Goal: Task Accomplishment & Management: Manage account settings

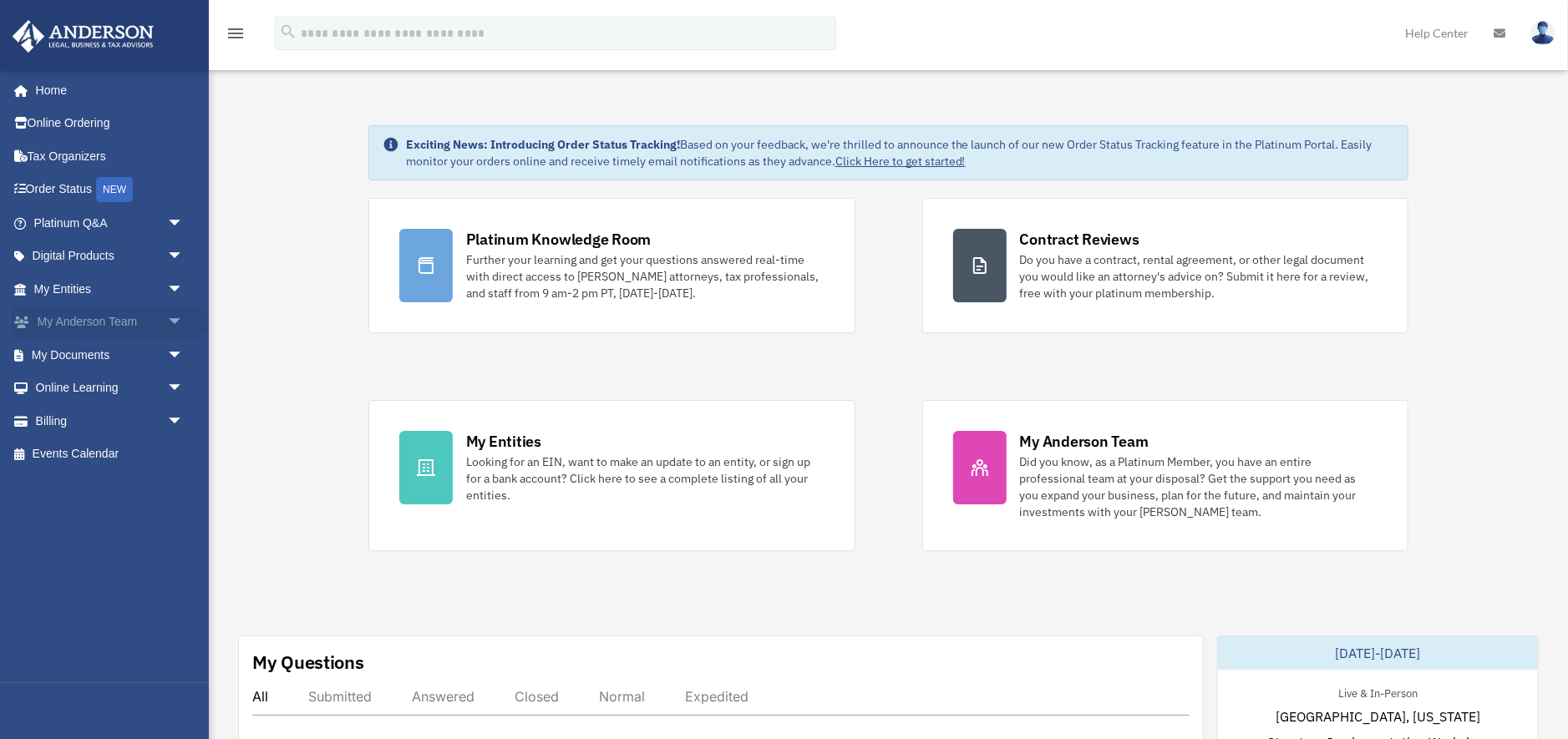
click at [168, 321] on span "arrow_drop_down" at bounding box center [183, 322] width 33 height 34
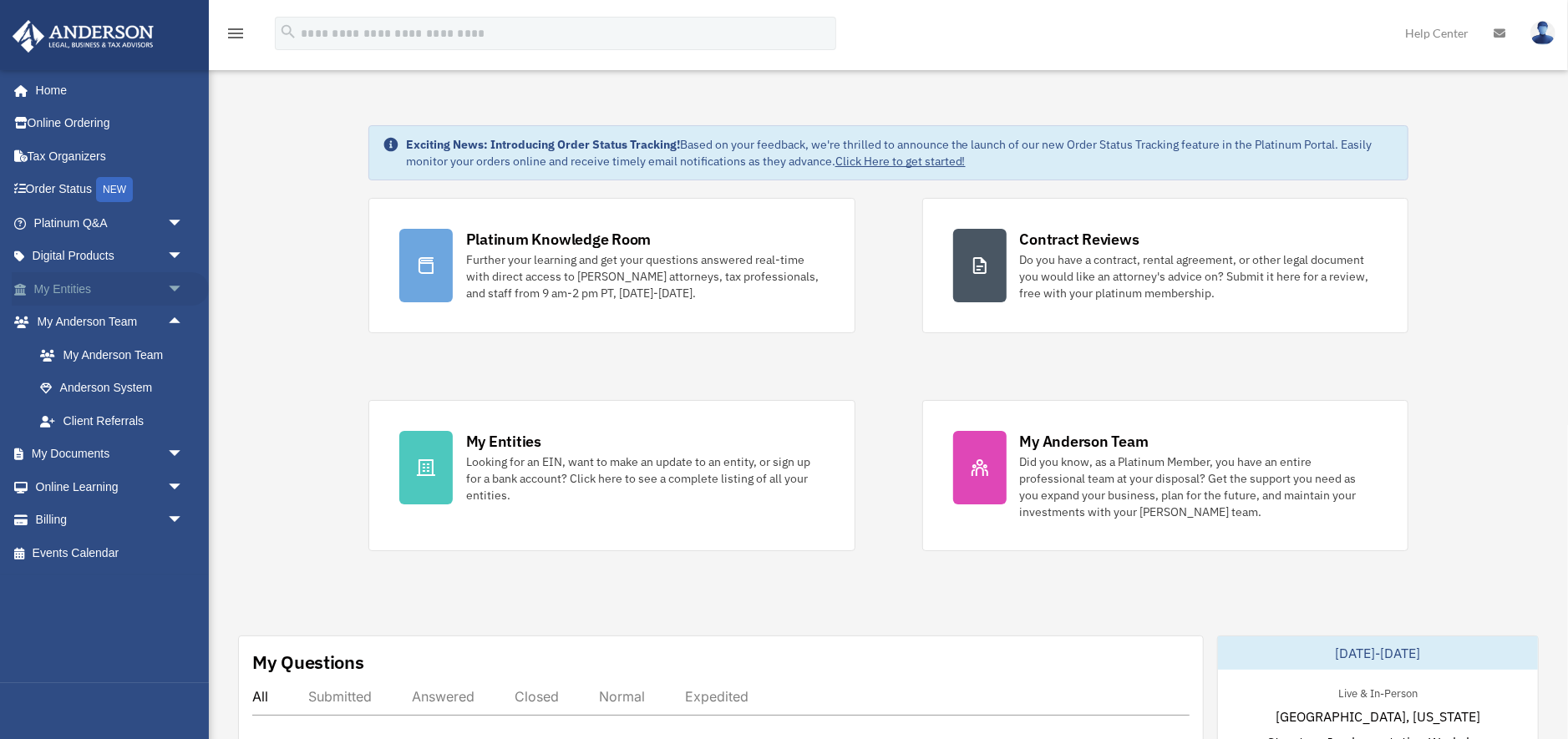
click at [171, 288] on span "arrow_drop_down" at bounding box center [183, 289] width 33 height 34
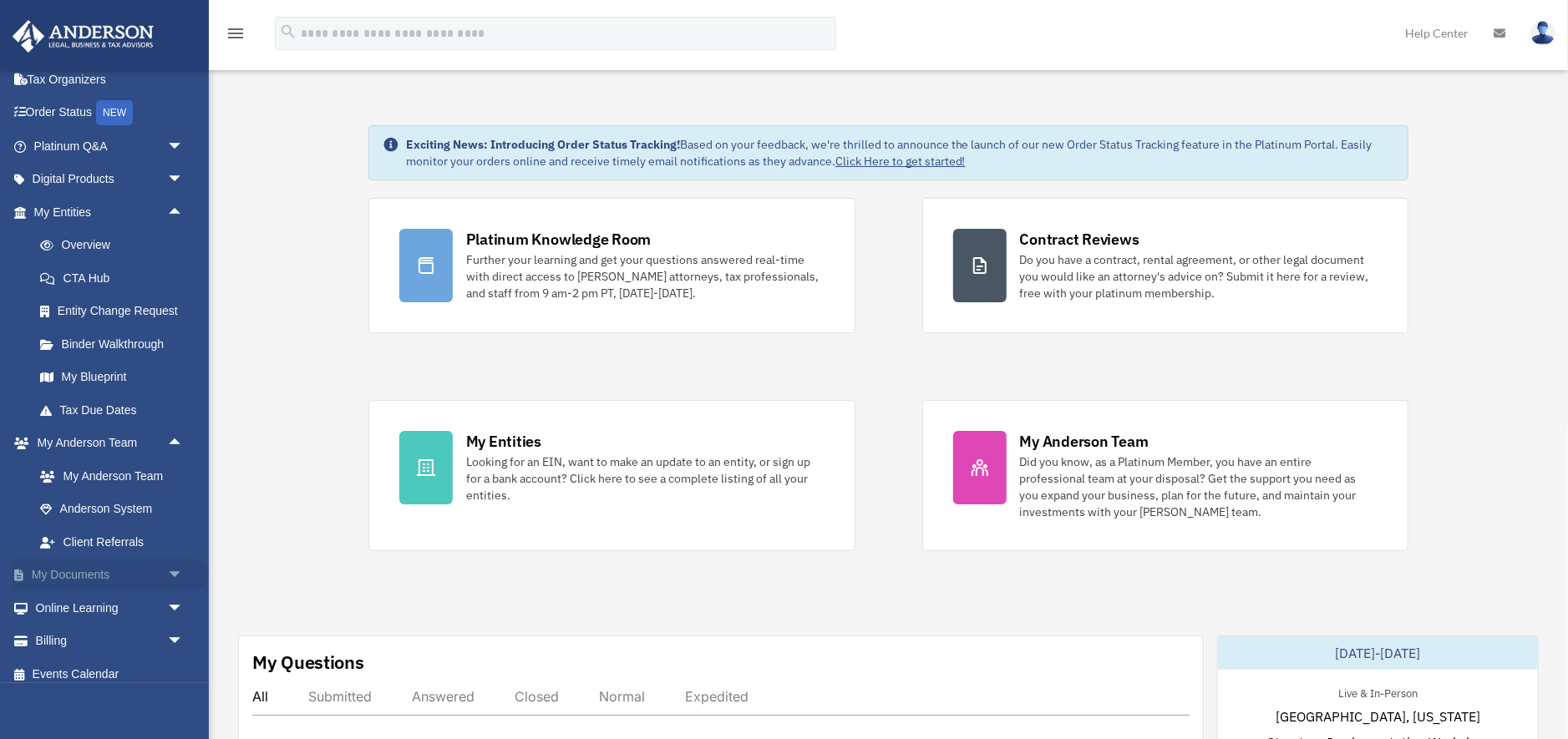
click at [92, 573] on link "My Documents arrow_drop_down" at bounding box center [109, 575] width 197 height 33
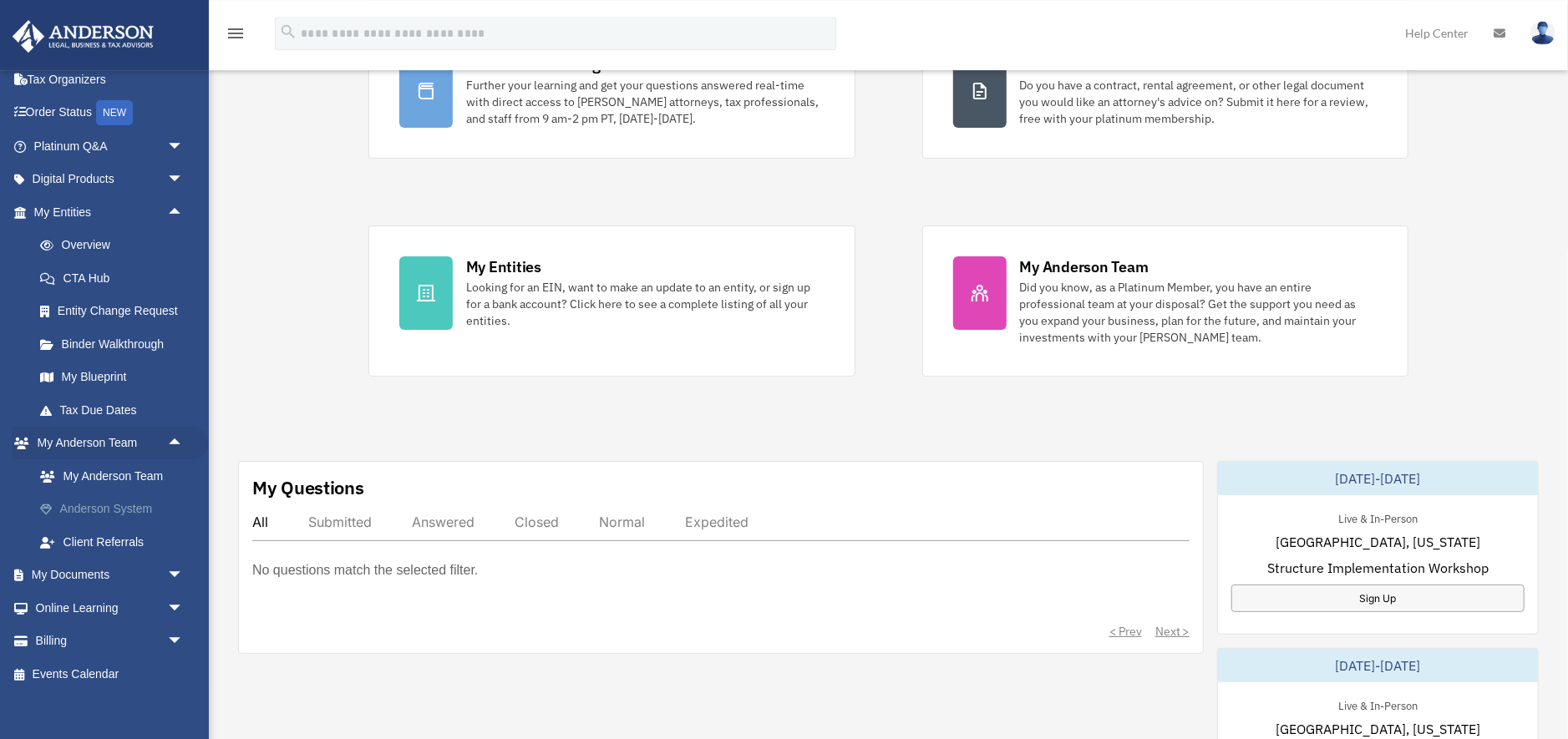
scroll to position [264, 0]
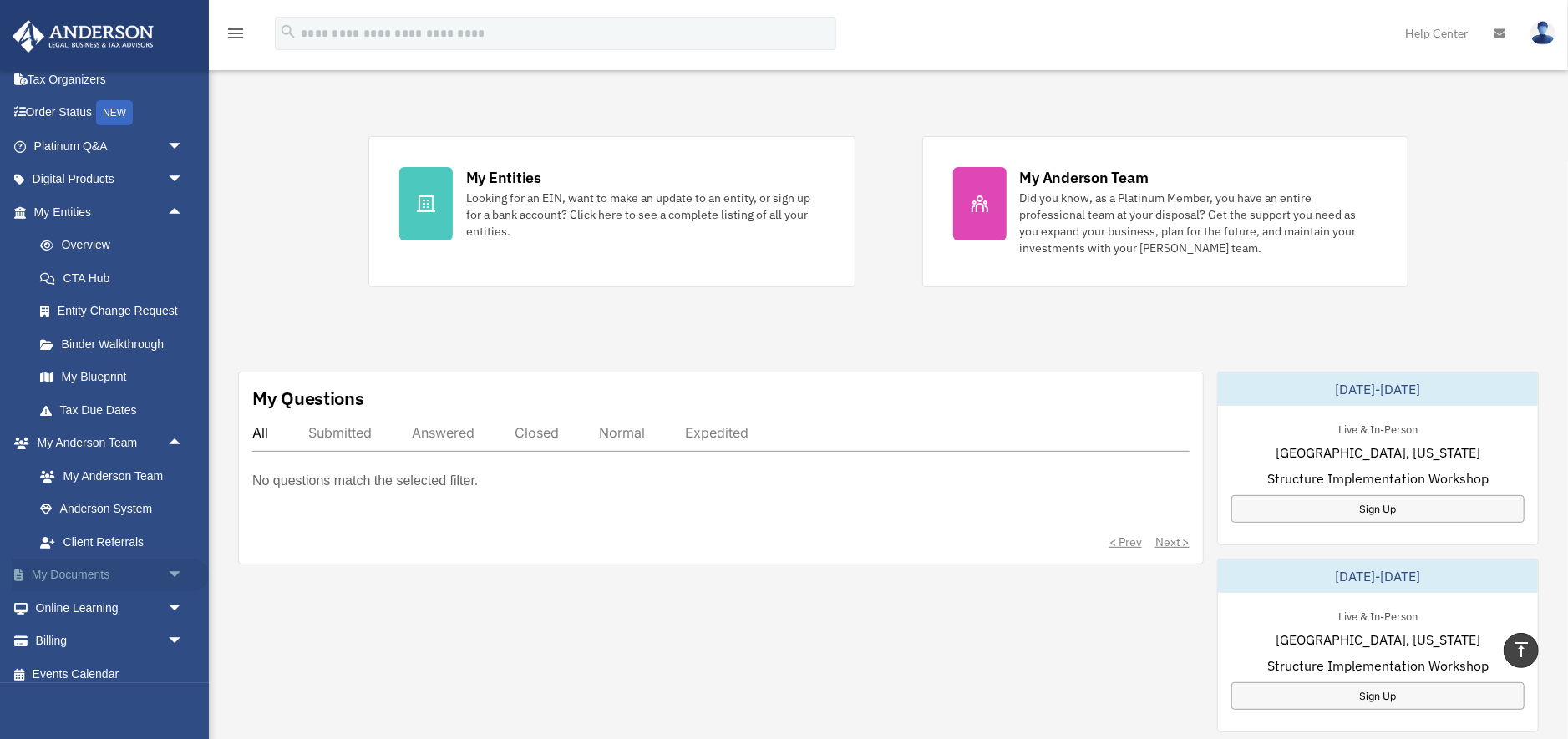
click at [177, 573] on span "arrow_drop_down" at bounding box center [183, 576] width 33 height 34
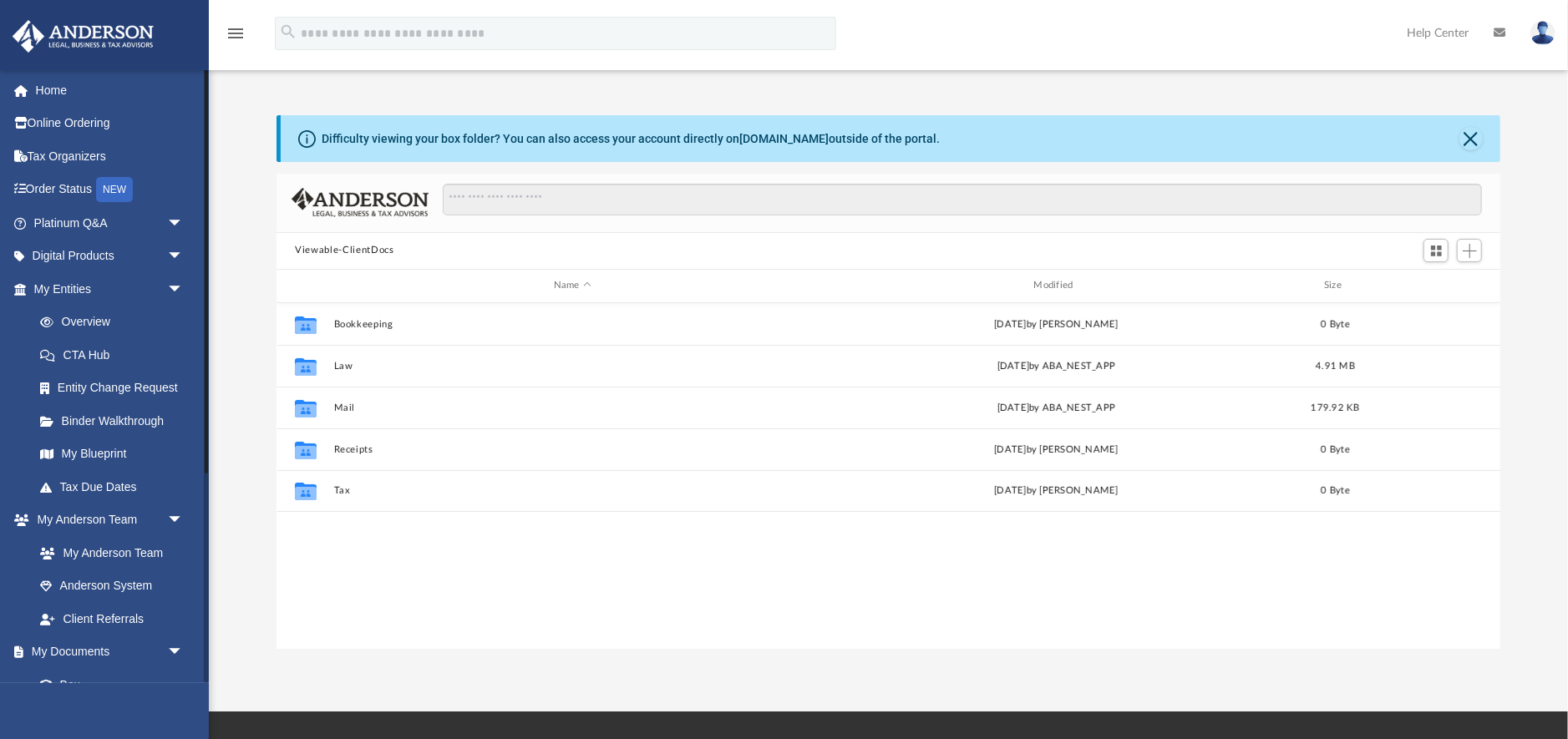
scroll to position [379, 1223]
click at [1471, 253] on span "Add" at bounding box center [1469, 251] width 14 height 14
click at [1440, 286] on li "Upload" at bounding box center [1445, 284] width 54 height 18
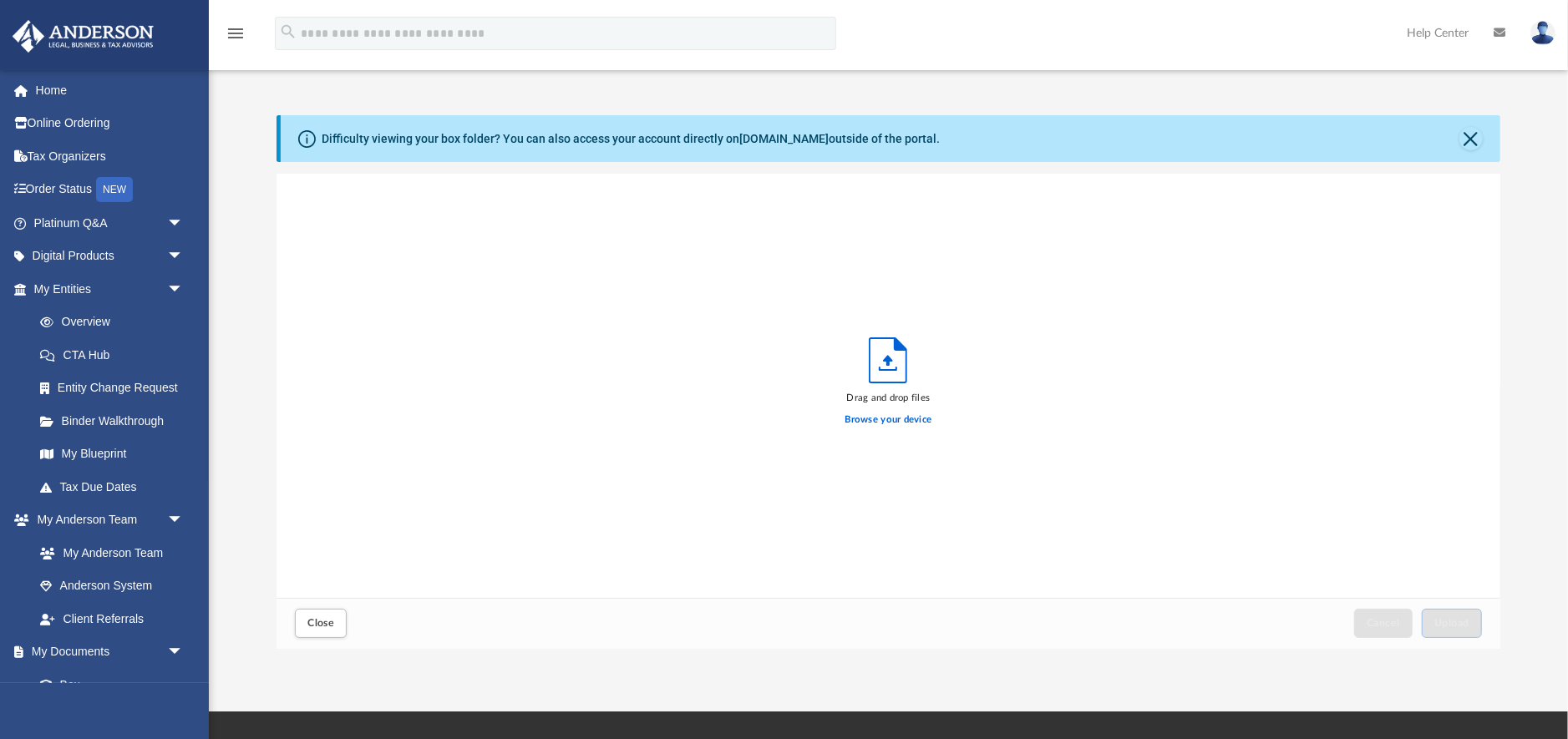
scroll to position [423, 1223]
click at [1466, 139] on button "Close" at bounding box center [1470, 139] width 24 height 24
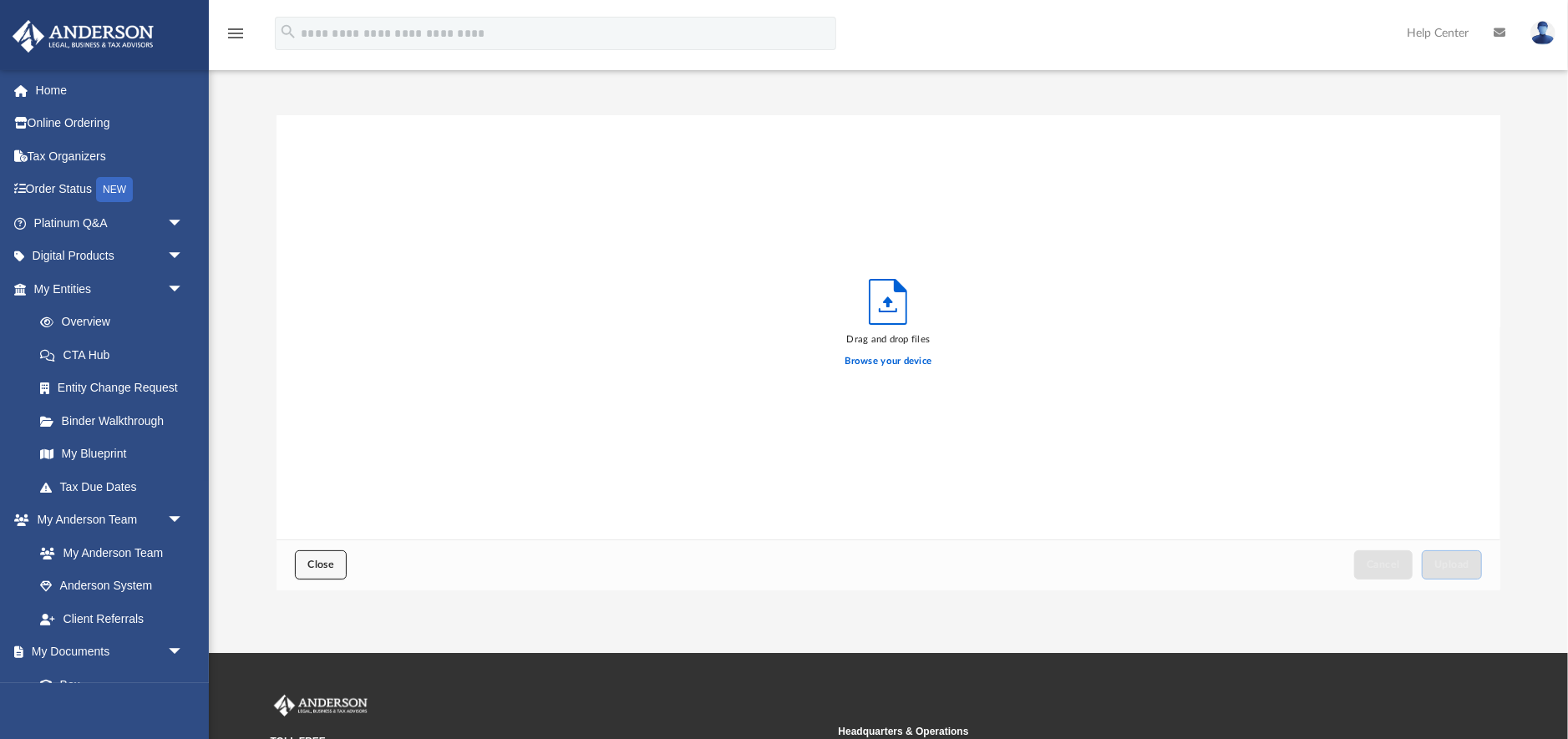
click at [313, 568] on span "Close" at bounding box center [321, 564] width 26 height 10
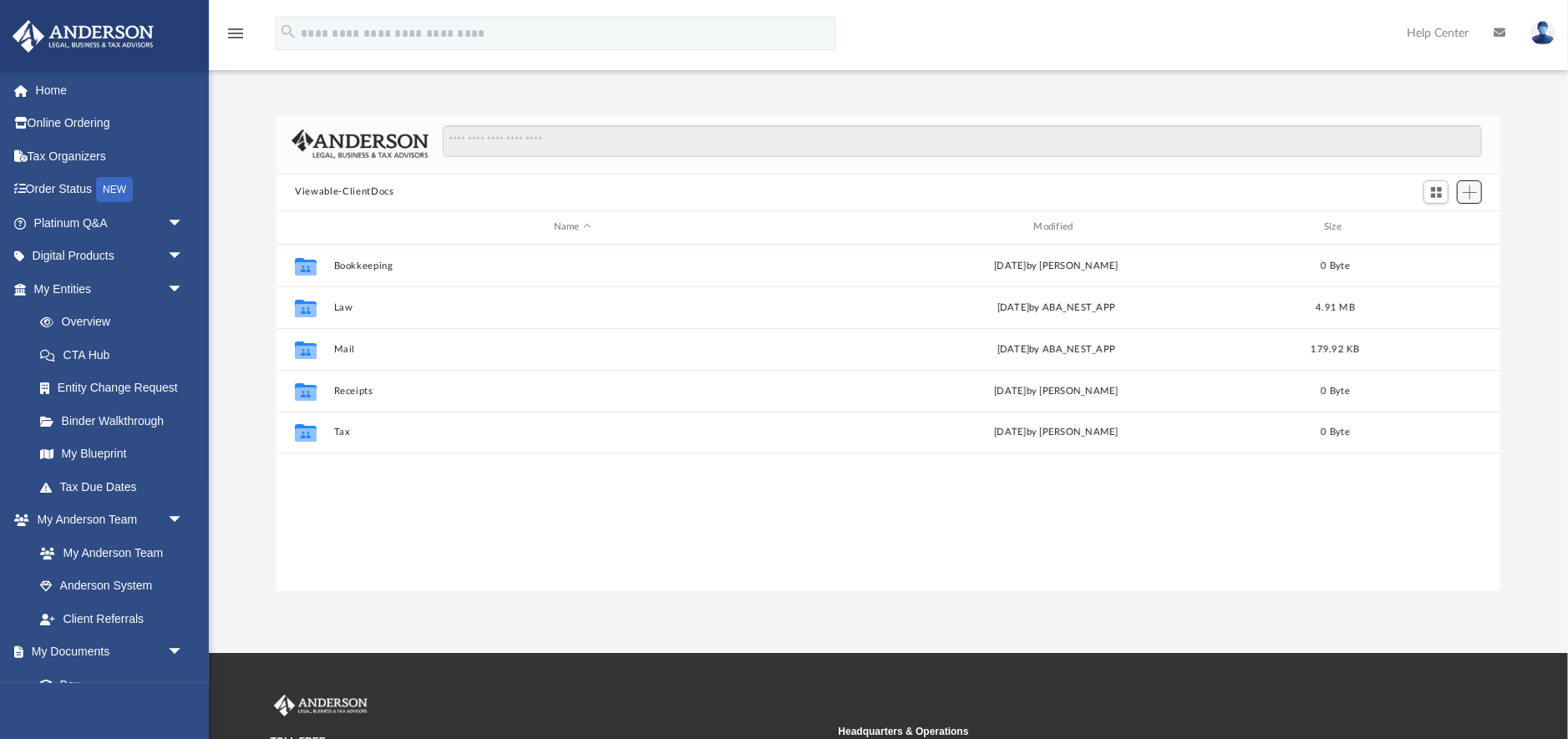
click at [1472, 195] on span "Add" at bounding box center [1469, 192] width 14 height 14
click at [1442, 226] on li "Upload" at bounding box center [1445, 225] width 54 height 18
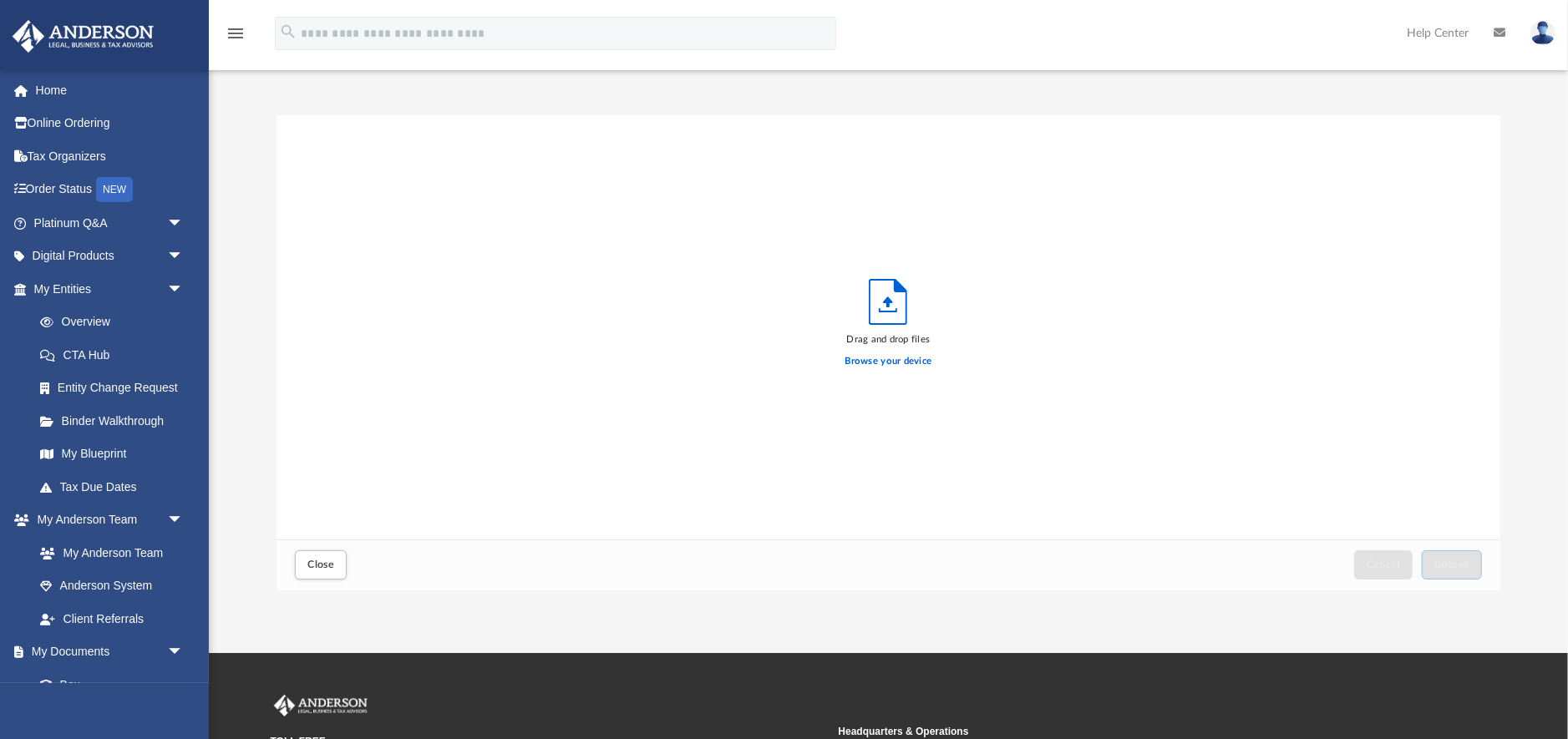
click at [900, 314] on icon "Upload" at bounding box center [887, 302] width 37 height 44
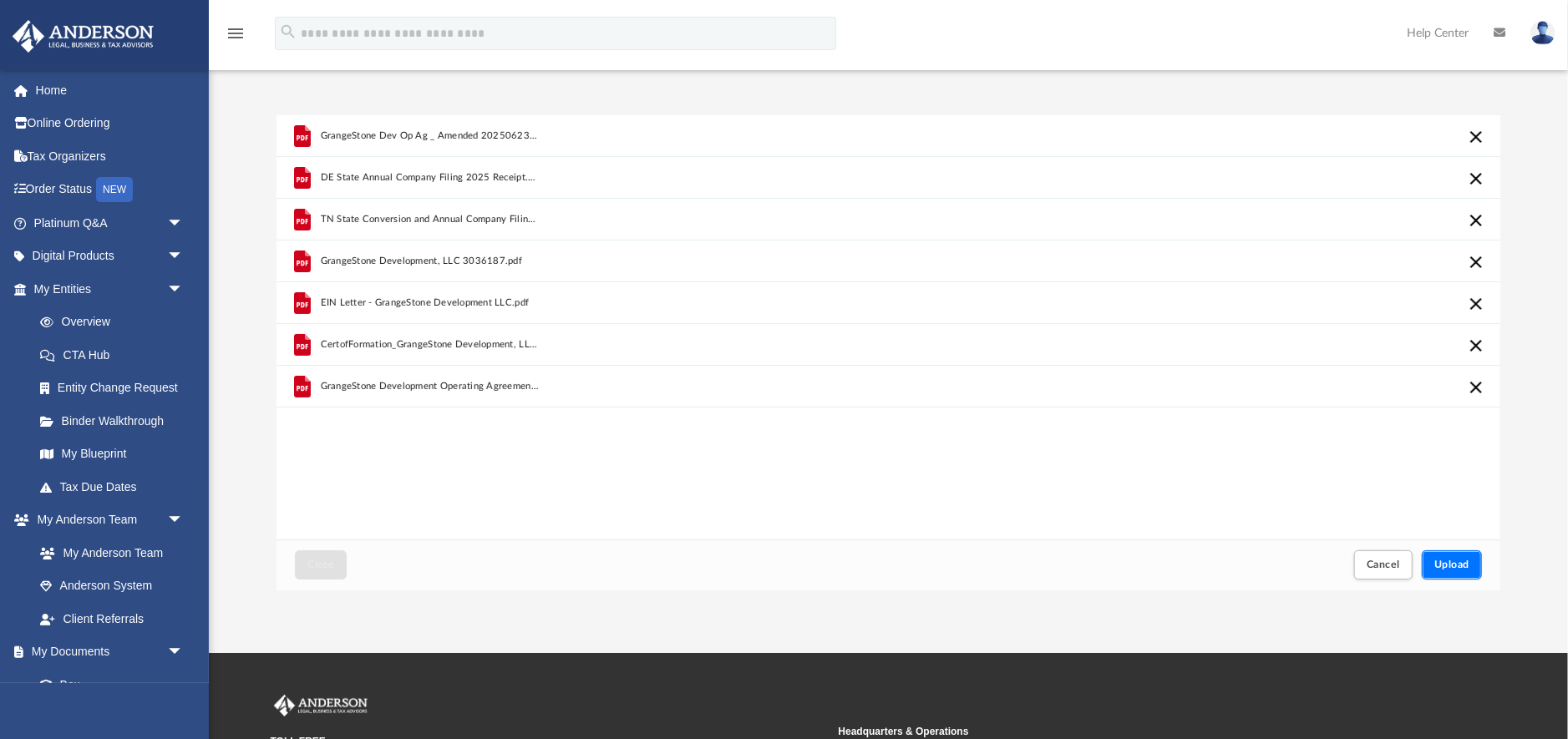
click at [1455, 567] on span "Upload" at bounding box center [1451, 564] width 35 height 10
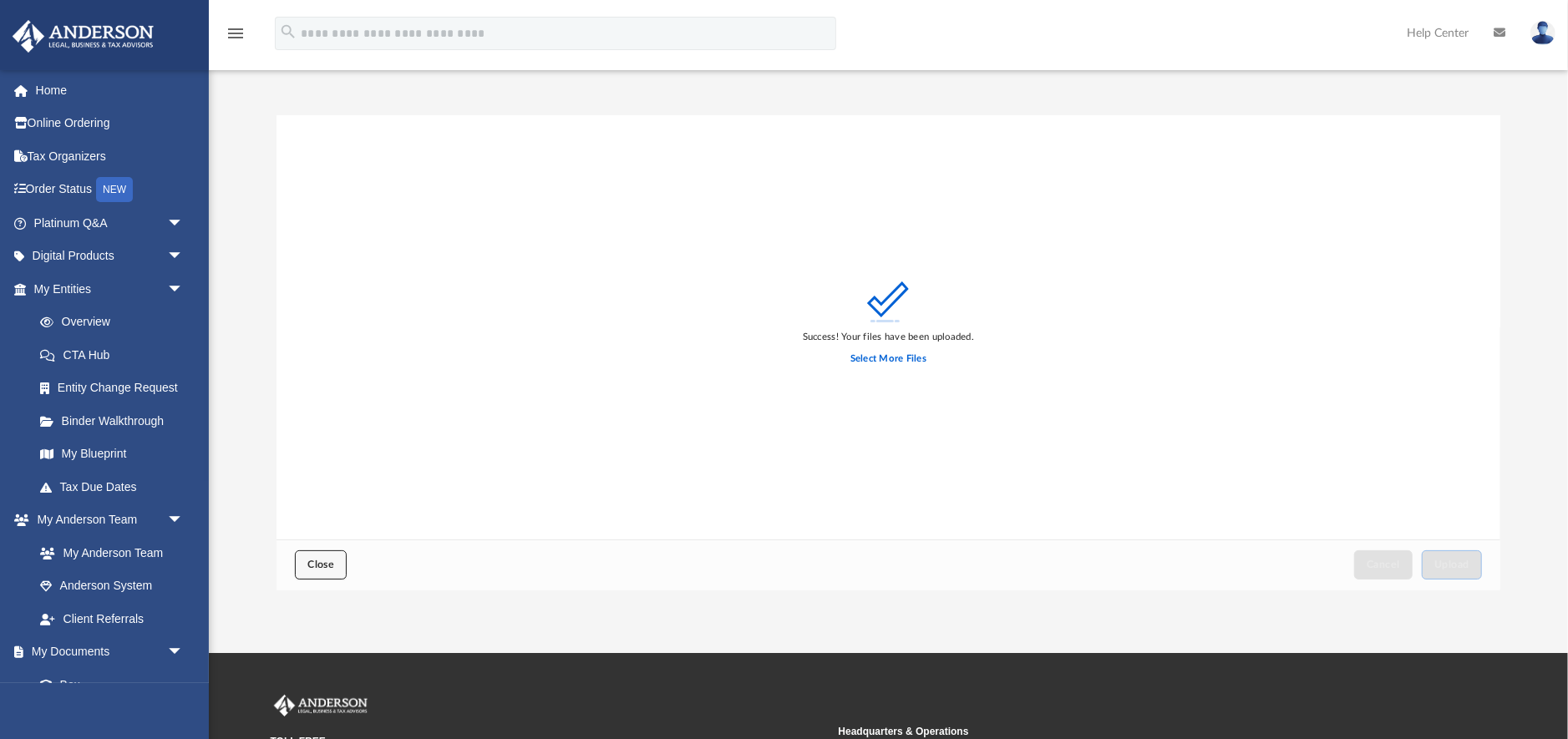
click at [310, 567] on span "Close" at bounding box center [321, 564] width 26 height 10
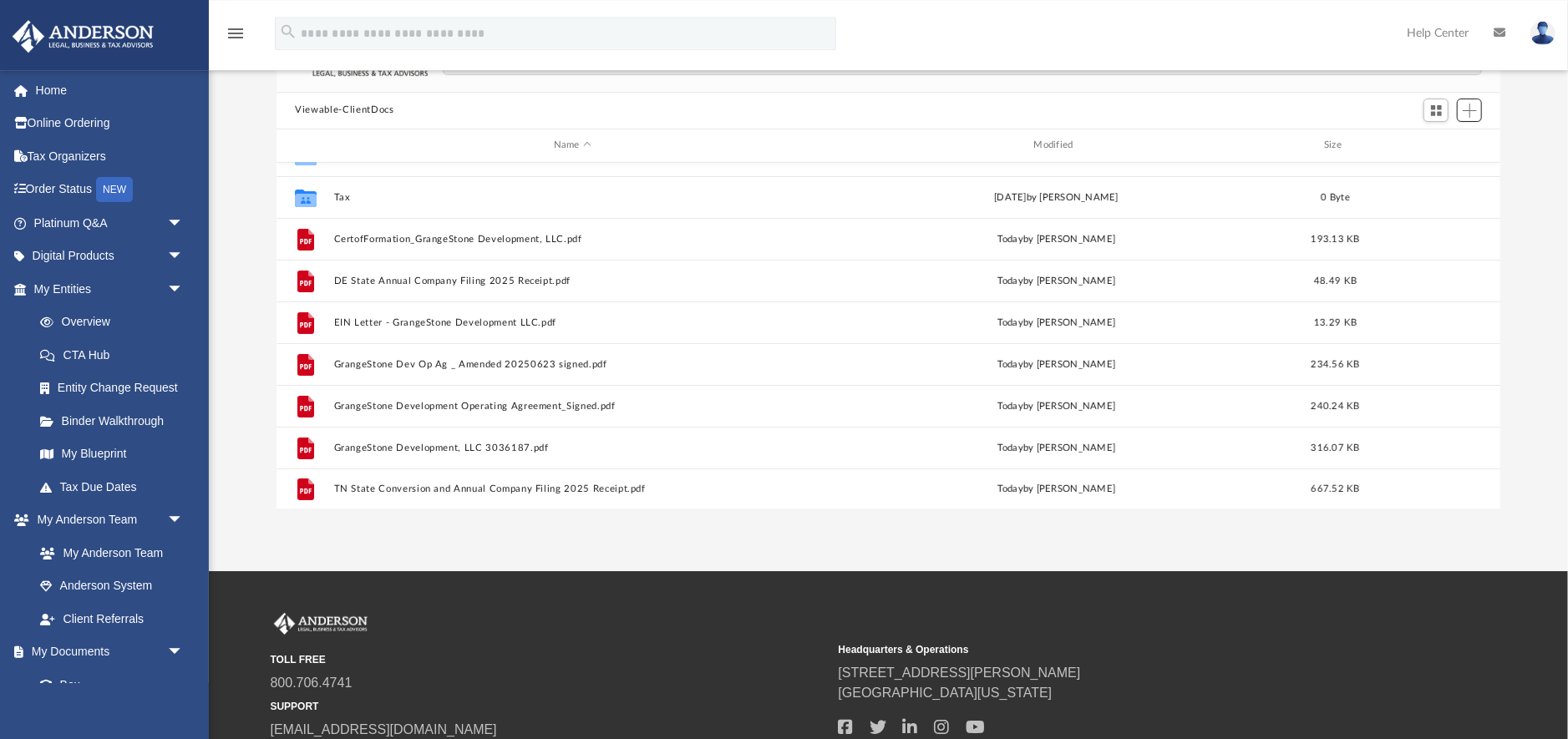
scroll to position [0, 0]
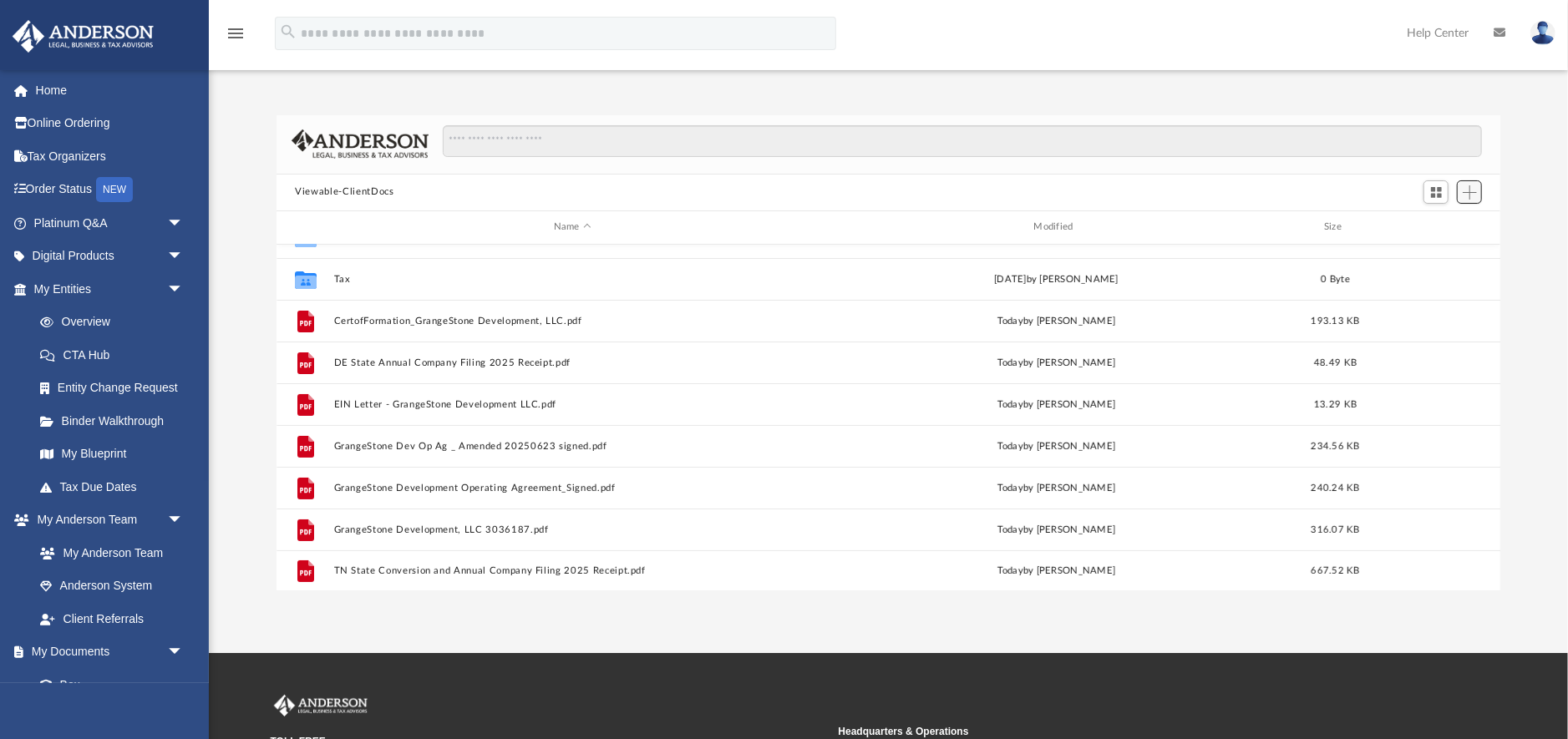
click at [1469, 196] on span "Add" at bounding box center [1469, 192] width 14 height 14
click at [1451, 252] on li "New Folder" at bounding box center [1445, 252] width 54 height 18
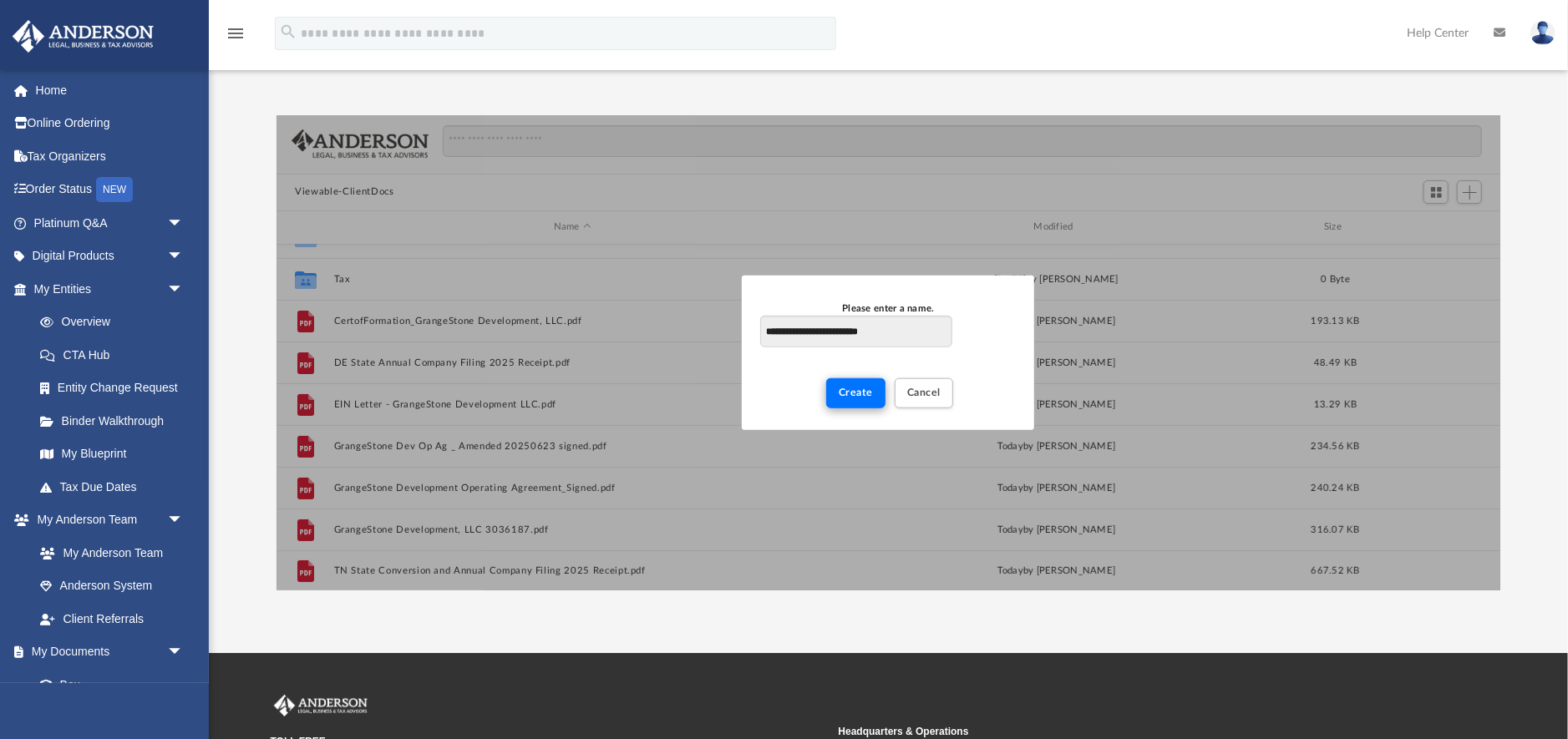
type input "**********"
click at [866, 399] on button "Create" at bounding box center [855, 392] width 59 height 29
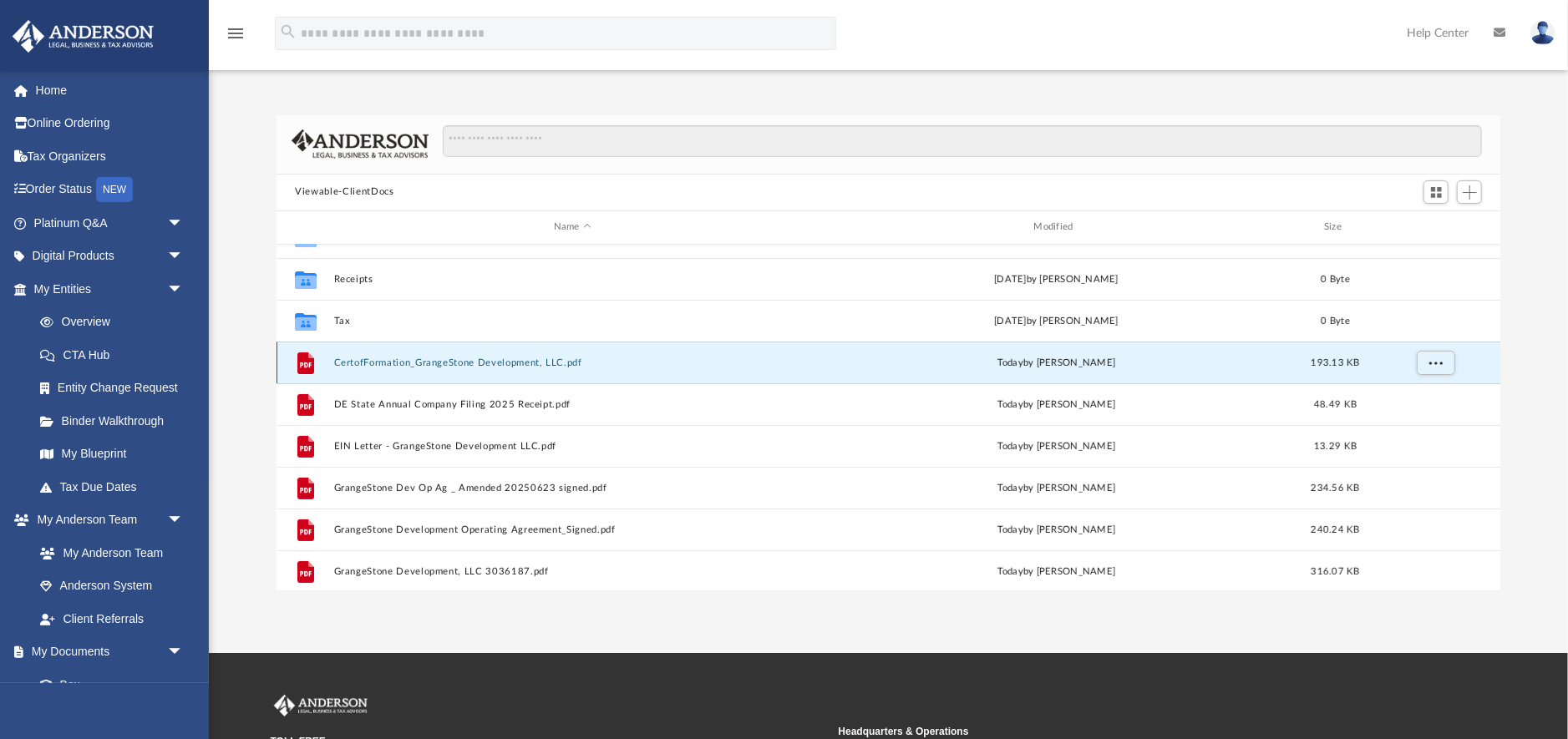
click at [580, 357] on button "CertofFormation_GrangeStone Development, LLC.pdf" at bounding box center [572, 363] width 477 height 11
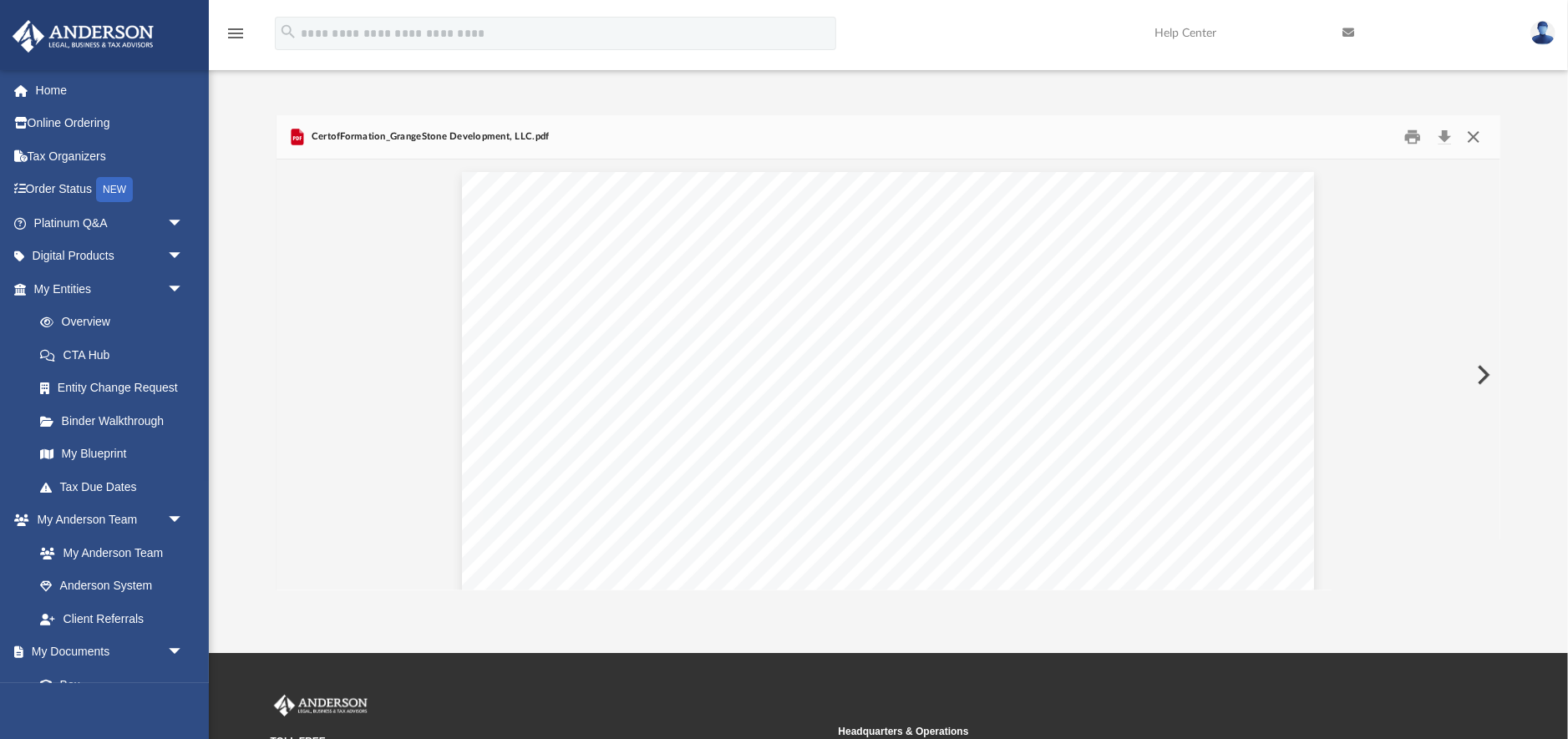
click at [1473, 137] on button "Close" at bounding box center [1473, 136] width 30 height 25
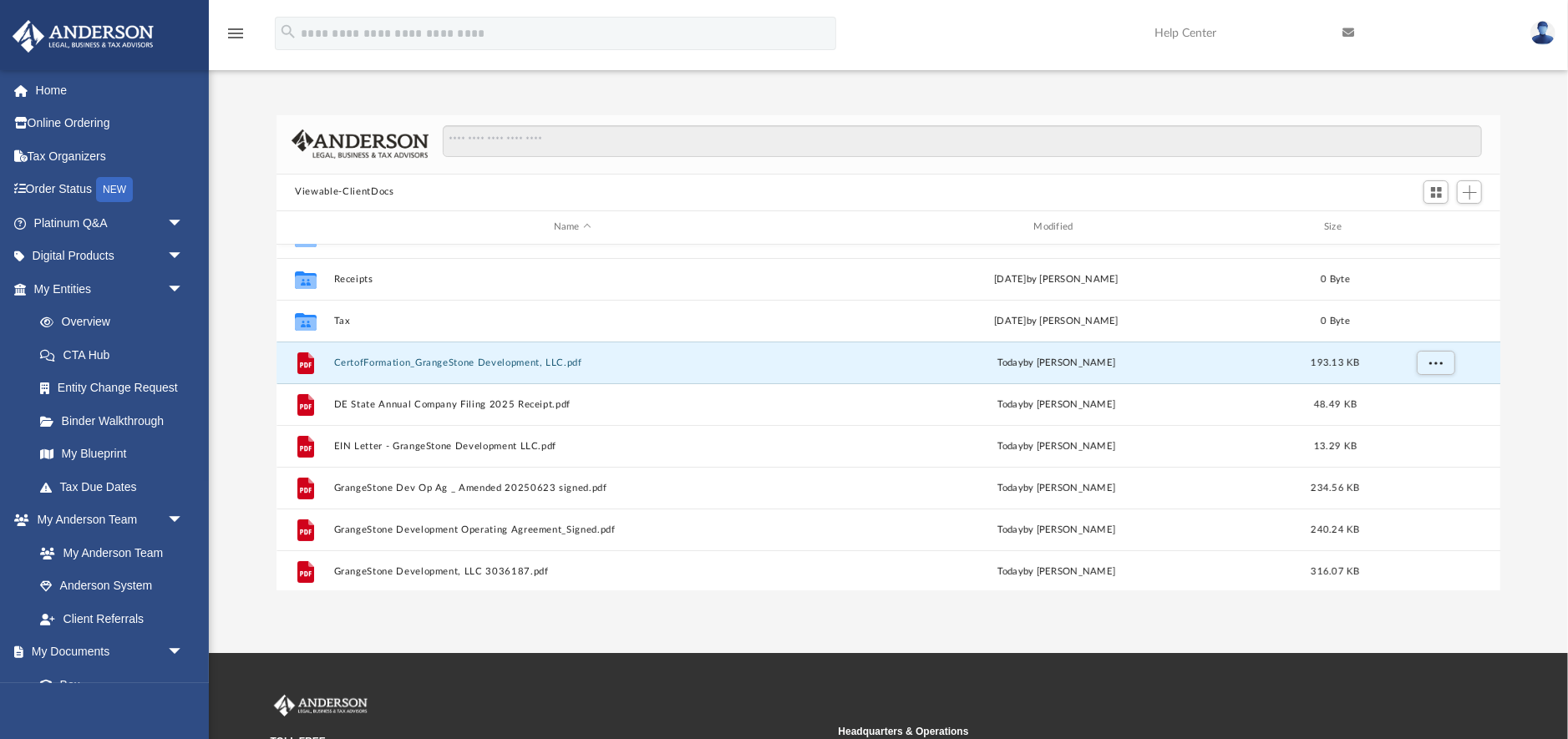
click at [237, 387] on div "Difficulty viewing your box folder? You can also access your account directly o…" at bounding box center [887, 353] width 1359 height 475
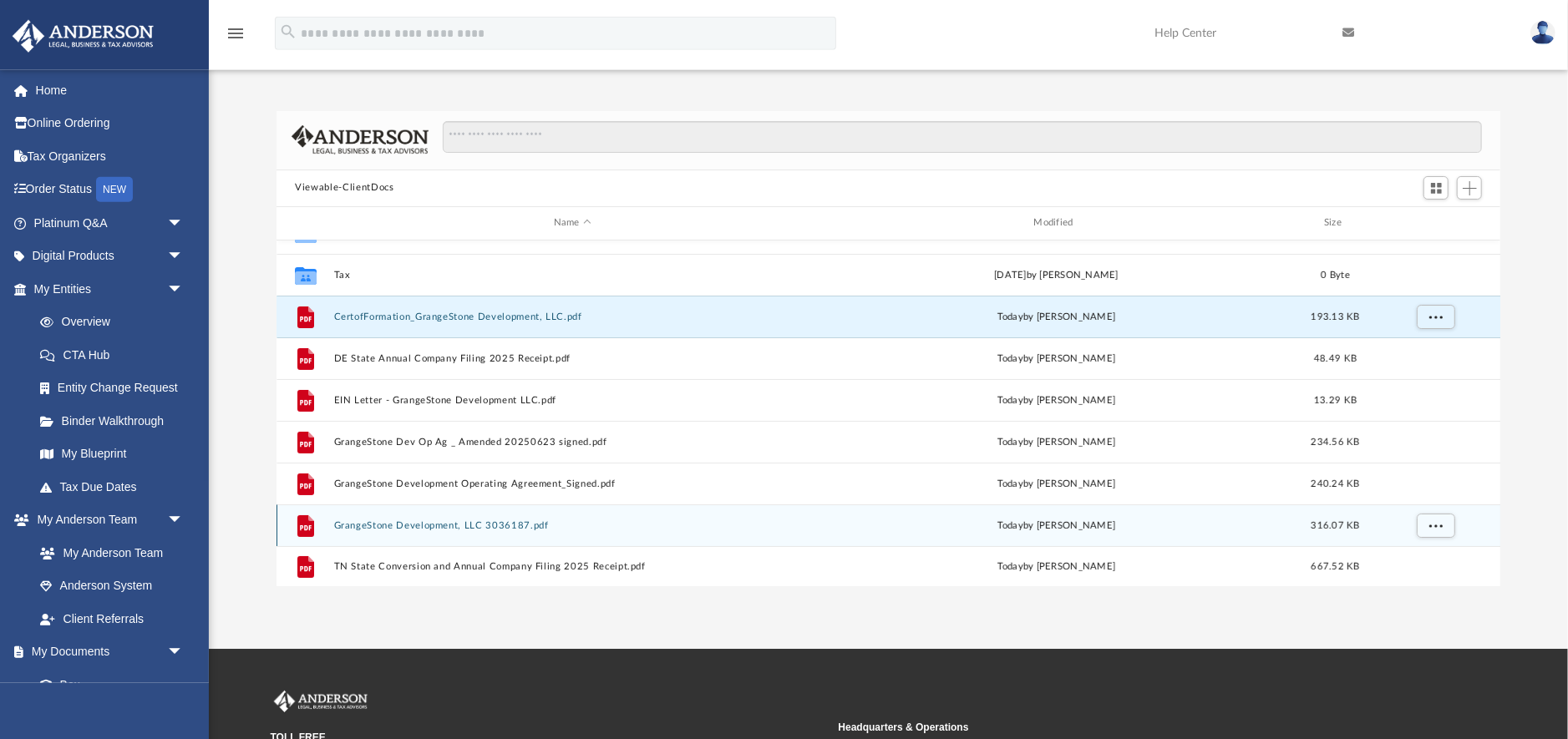
scroll to position [212, 0]
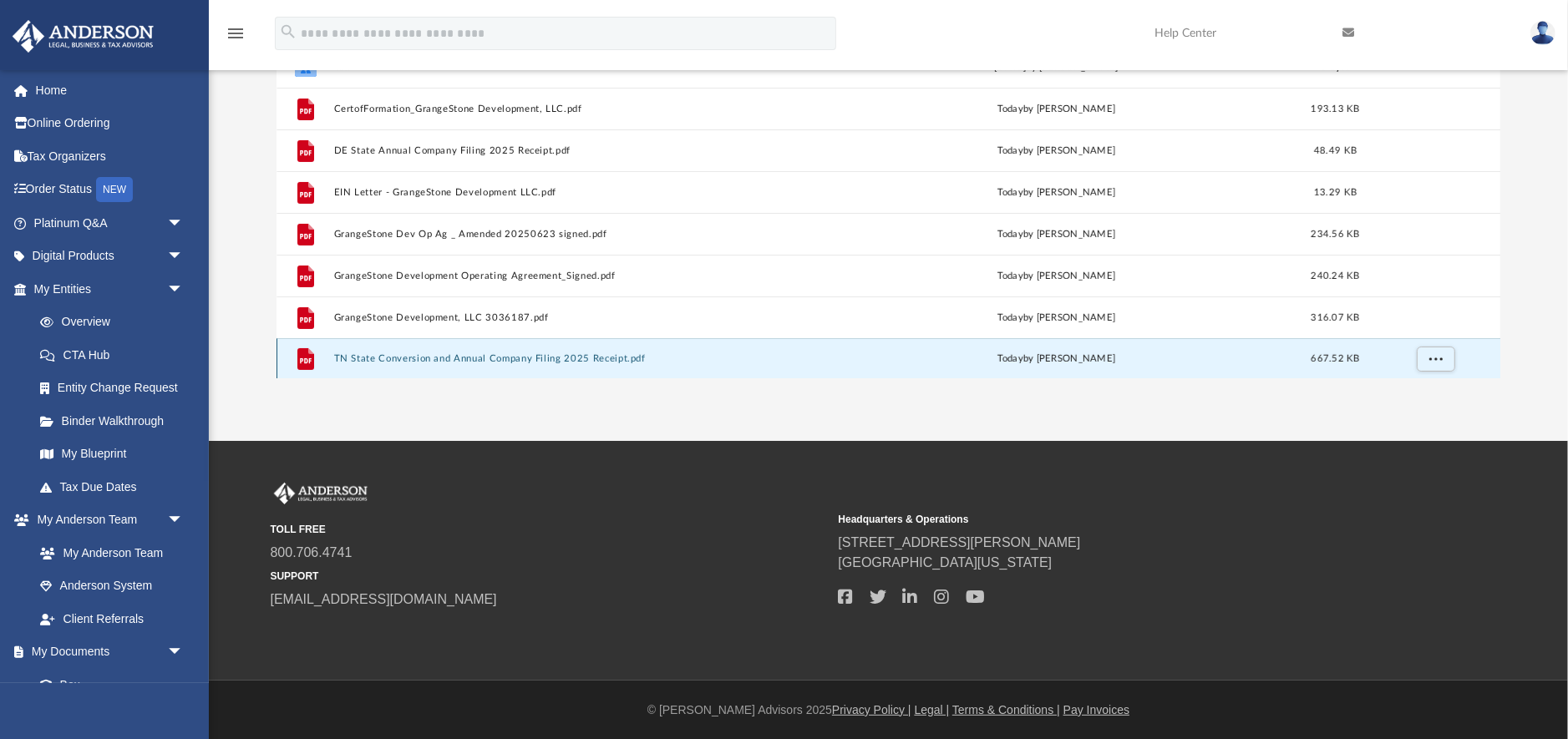
click at [394, 362] on button "TN State Conversion and Annual Company Filing 2025 Receipt.pdf" at bounding box center [572, 359] width 477 height 11
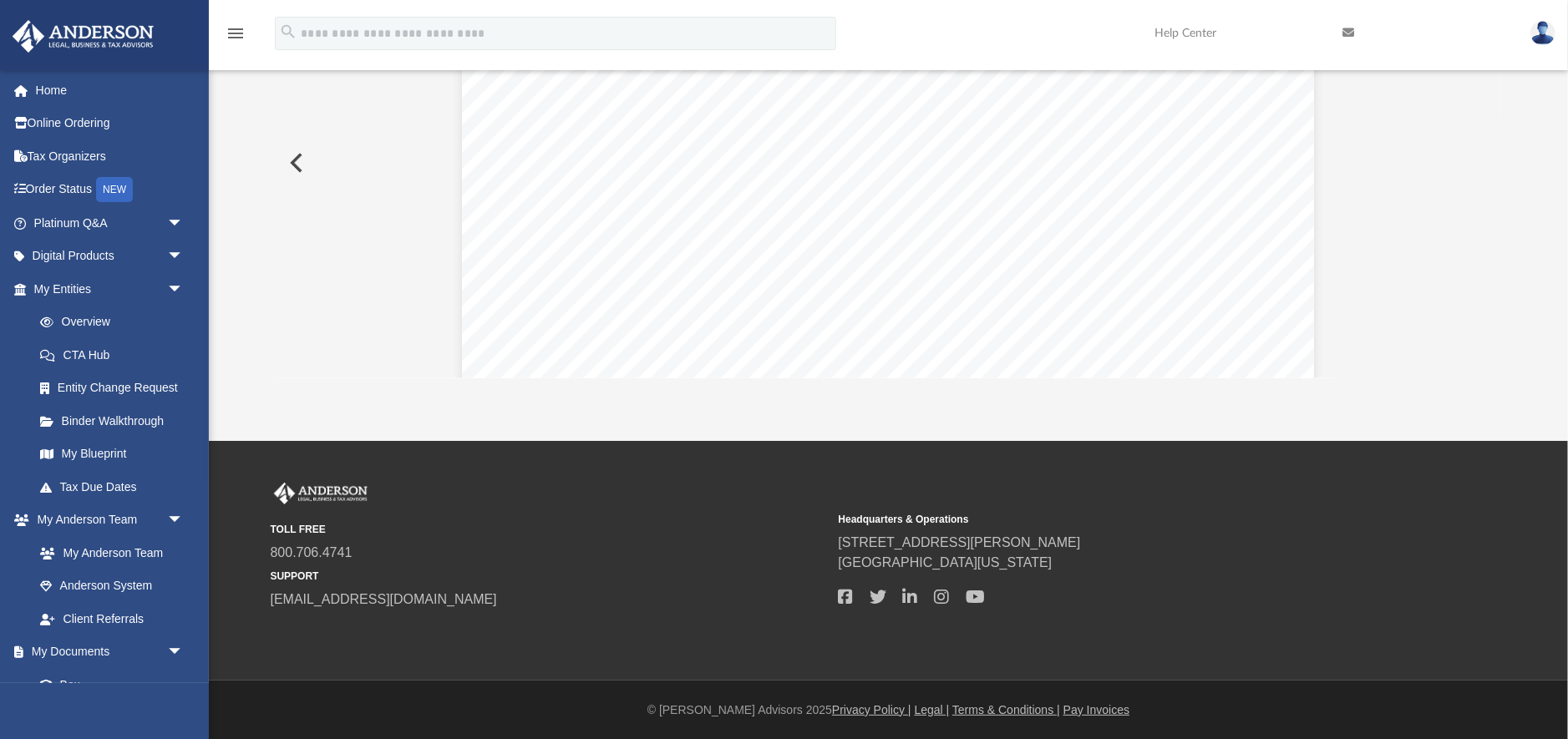
click at [296, 164] on button "Preview" at bounding box center [294, 163] width 37 height 47
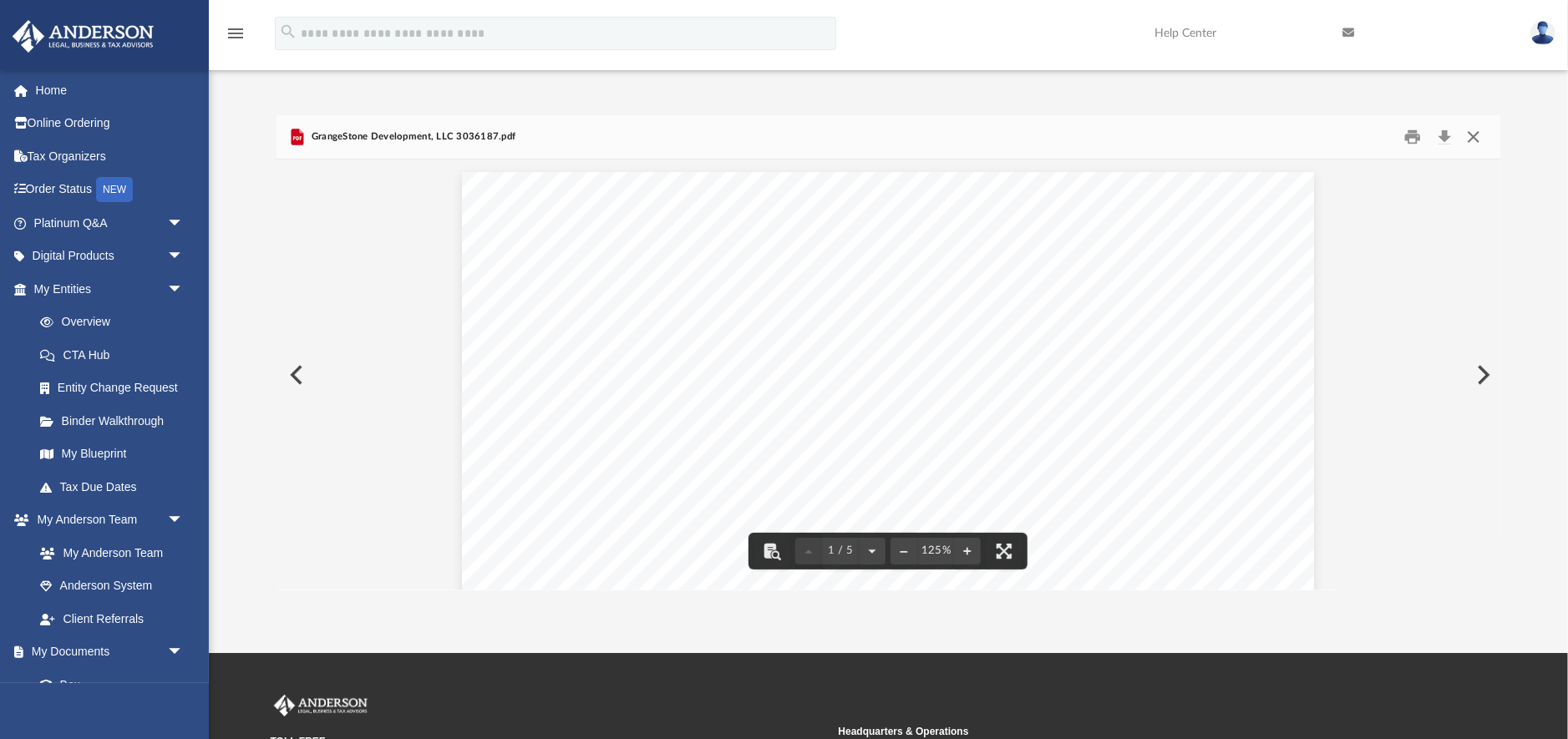
click at [1481, 138] on button "Close" at bounding box center [1473, 136] width 30 height 25
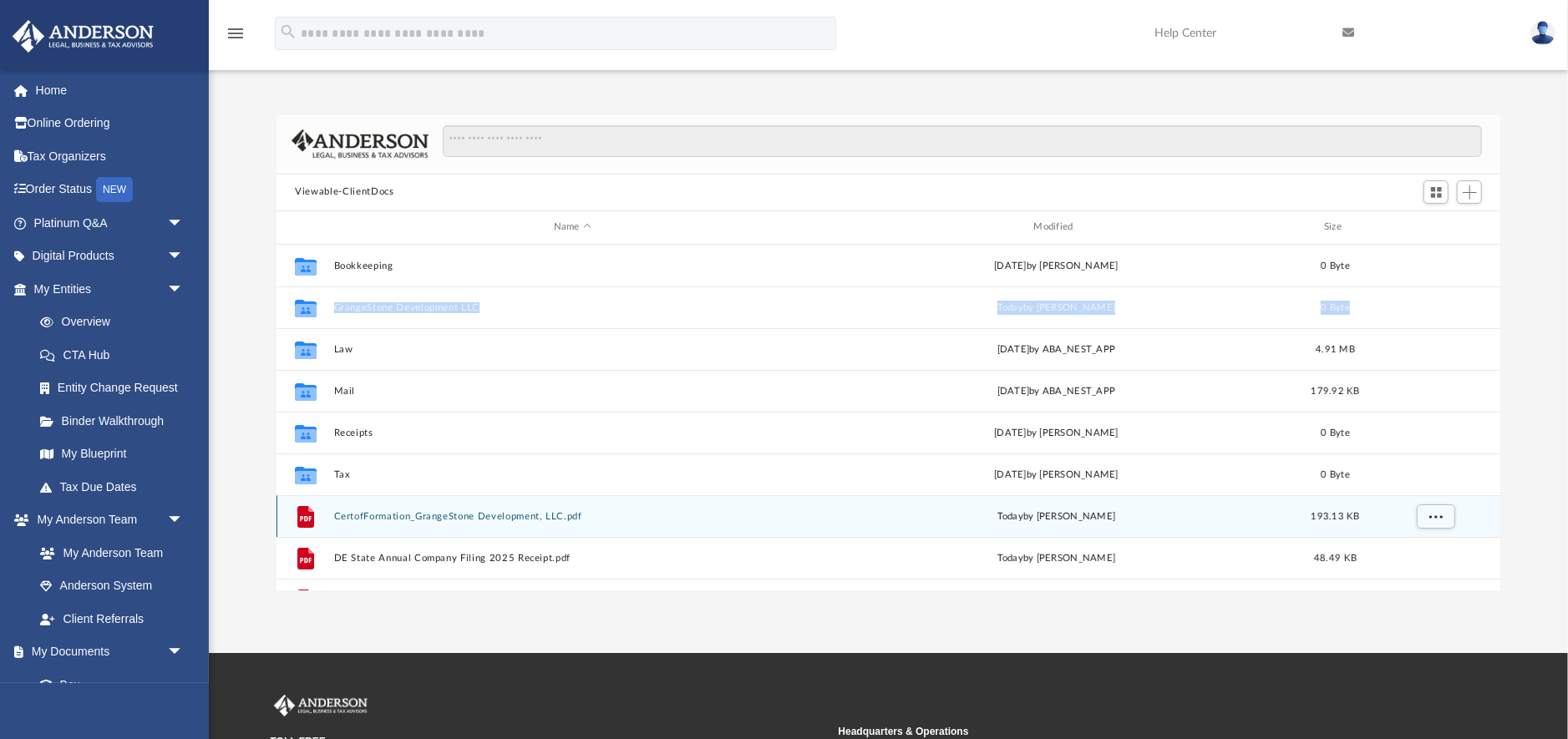
drag, startPoint x: 442, startPoint y: 522, endPoint x: 442, endPoint y: 293, distance: 229.0
click at [442, 495] on div "File CertofFormation_GrangeStone Development, LLC.pdf [DATE] by [PERSON_NAME] 1…" at bounding box center [888, 516] width 1224 height 41
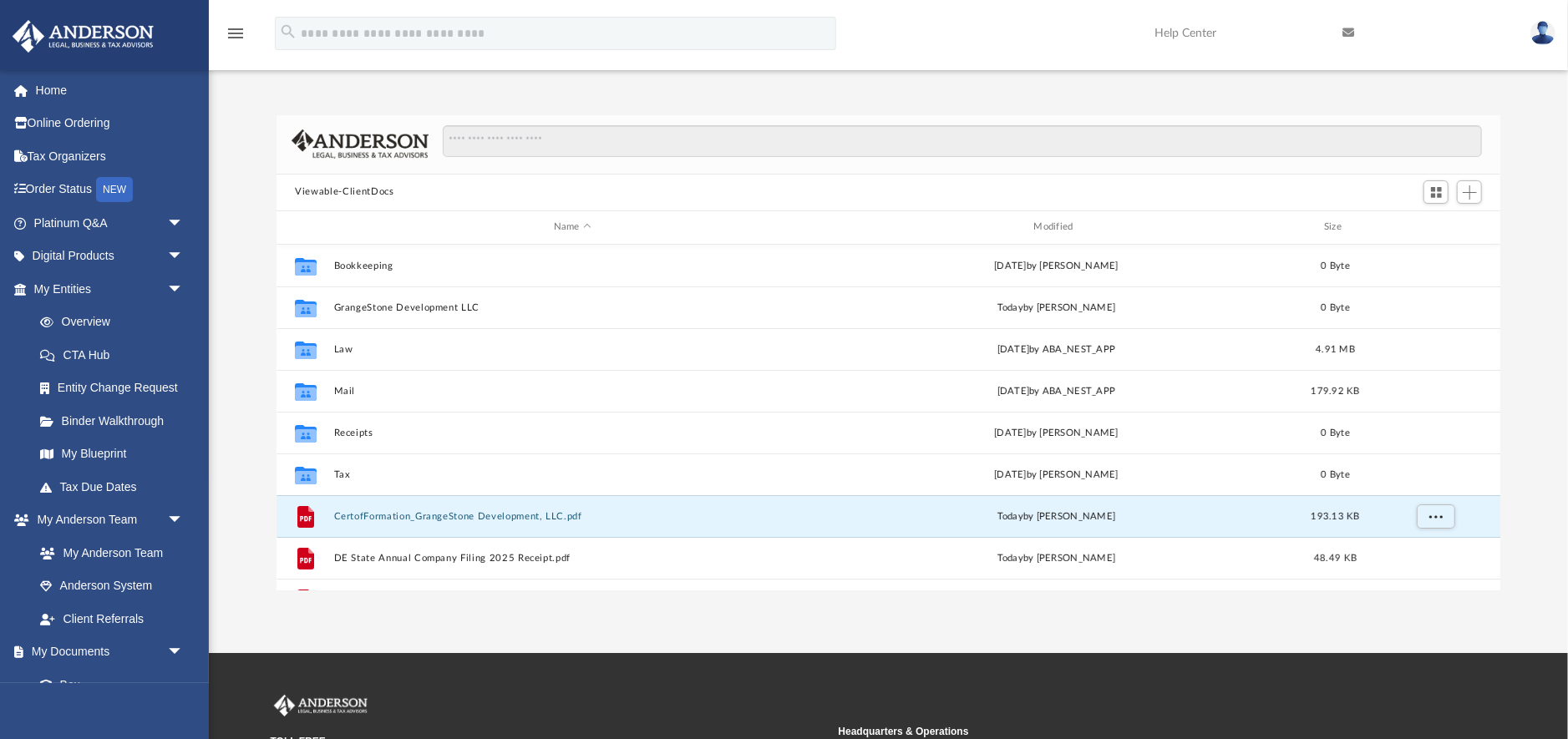
drag, startPoint x: 1527, startPoint y: 501, endPoint x: 1519, endPoint y: 507, distance: 10.0
click at [1527, 501] on div "Difficulty viewing your box folder? You can also access your account directly o…" at bounding box center [887, 353] width 1359 height 475
click at [1436, 518] on span "More options" at bounding box center [1435, 516] width 13 height 9
click at [1513, 456] on div "Difficulty viewing your box folder? You can also access your account directly o…" at bounding box center [887, 353] width 1359 height 475
click at [225, 454] on div "Difficulty viewing your box folder? You can also access your account directly o…" at bounding box center [887, 353] width 1359 height 475
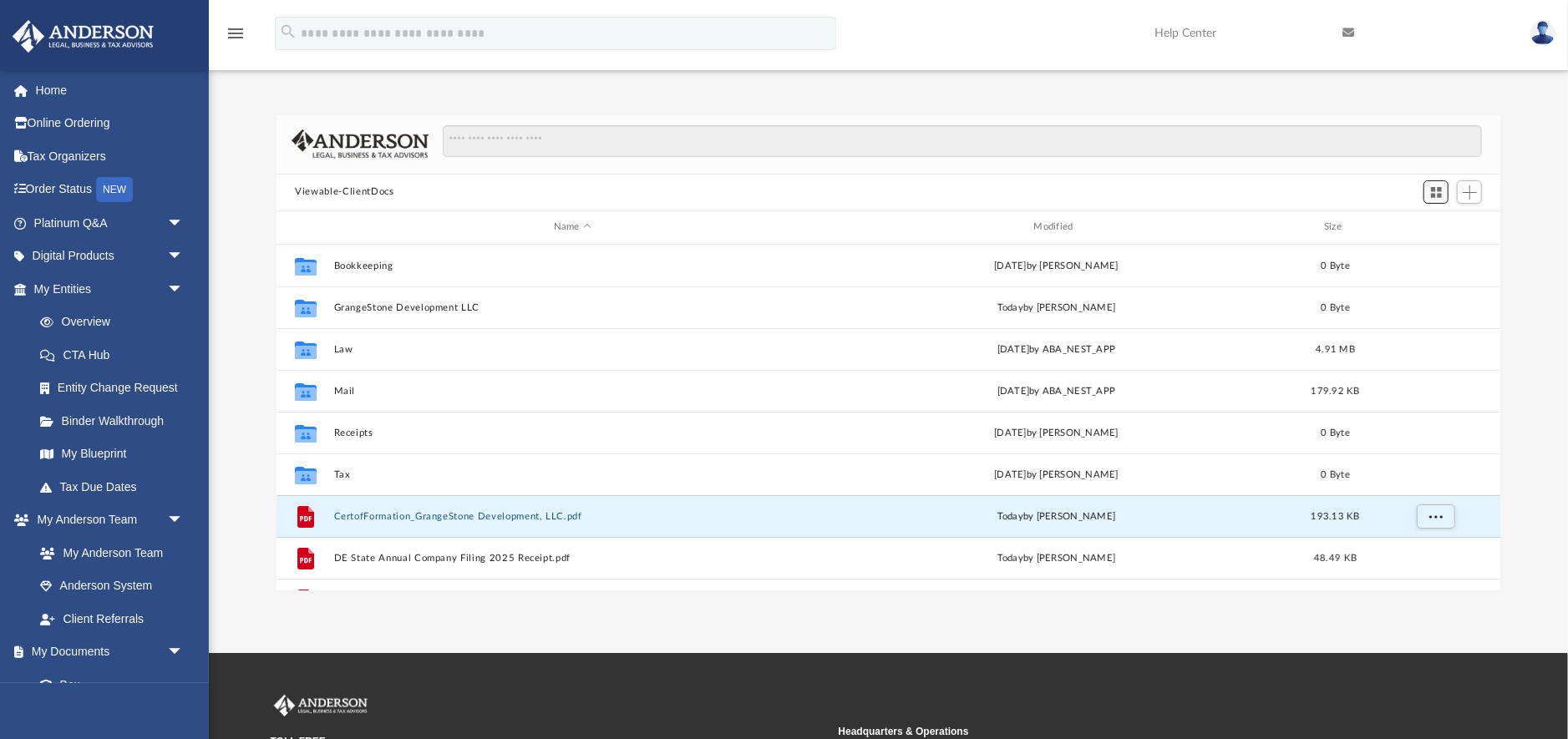
click at [1444, 192] on button "Switch to Grid View" at bounding box center [1435, 191] width 25 height 24
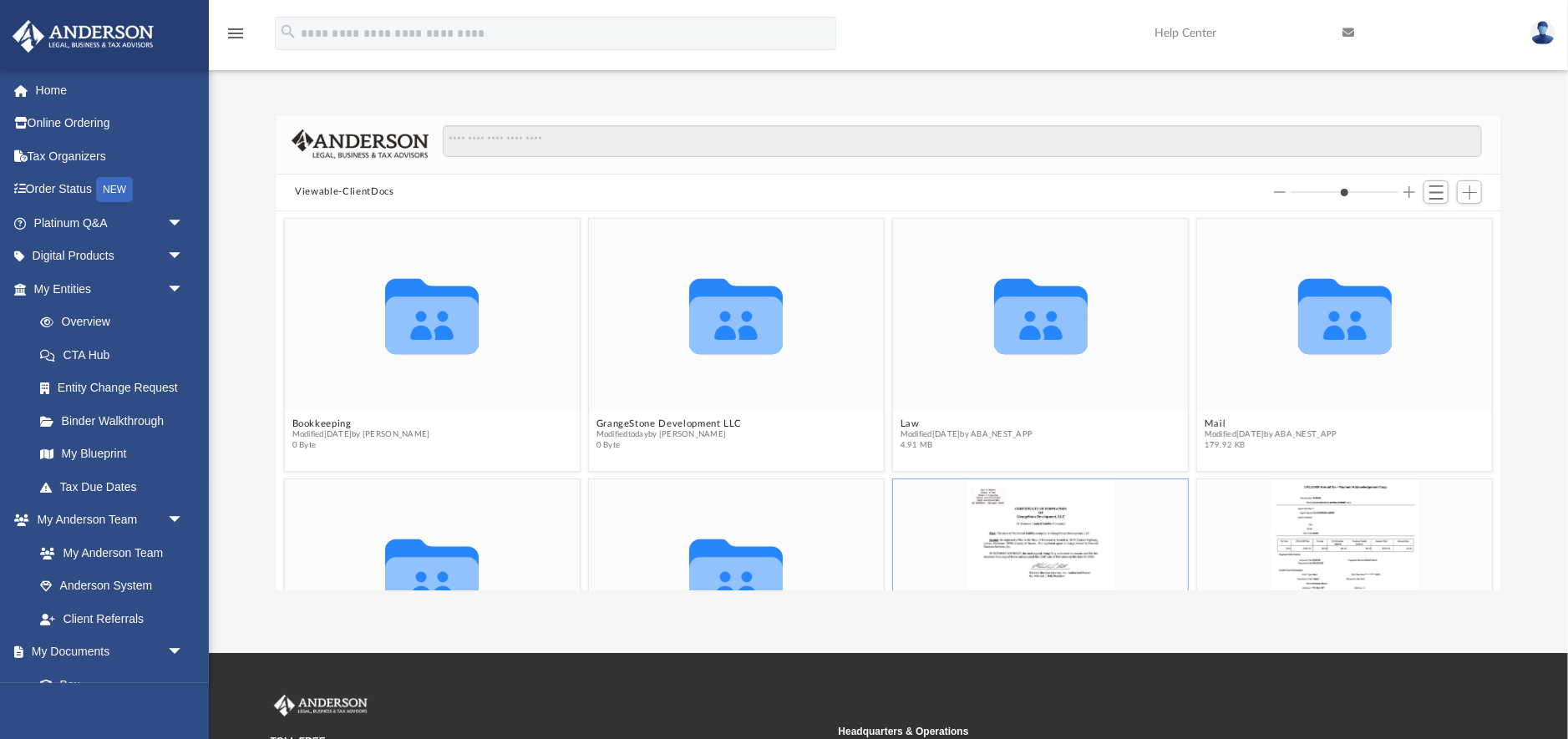
drag, startPoint x: 1071, startPoint y: 530, endPoint x: 725, endPoint y: 380, distance: 377.1
click at [888, 475] on div "CertofFormation_GrangeStone Development, LLC.pdf Modified [DATE] by [PERSON_NAM…" at bounding box center [1040, 605] width 304 height 261
click at [1048, 530] on div "grid" at bounding box center [1040, 575] width 295 height 192
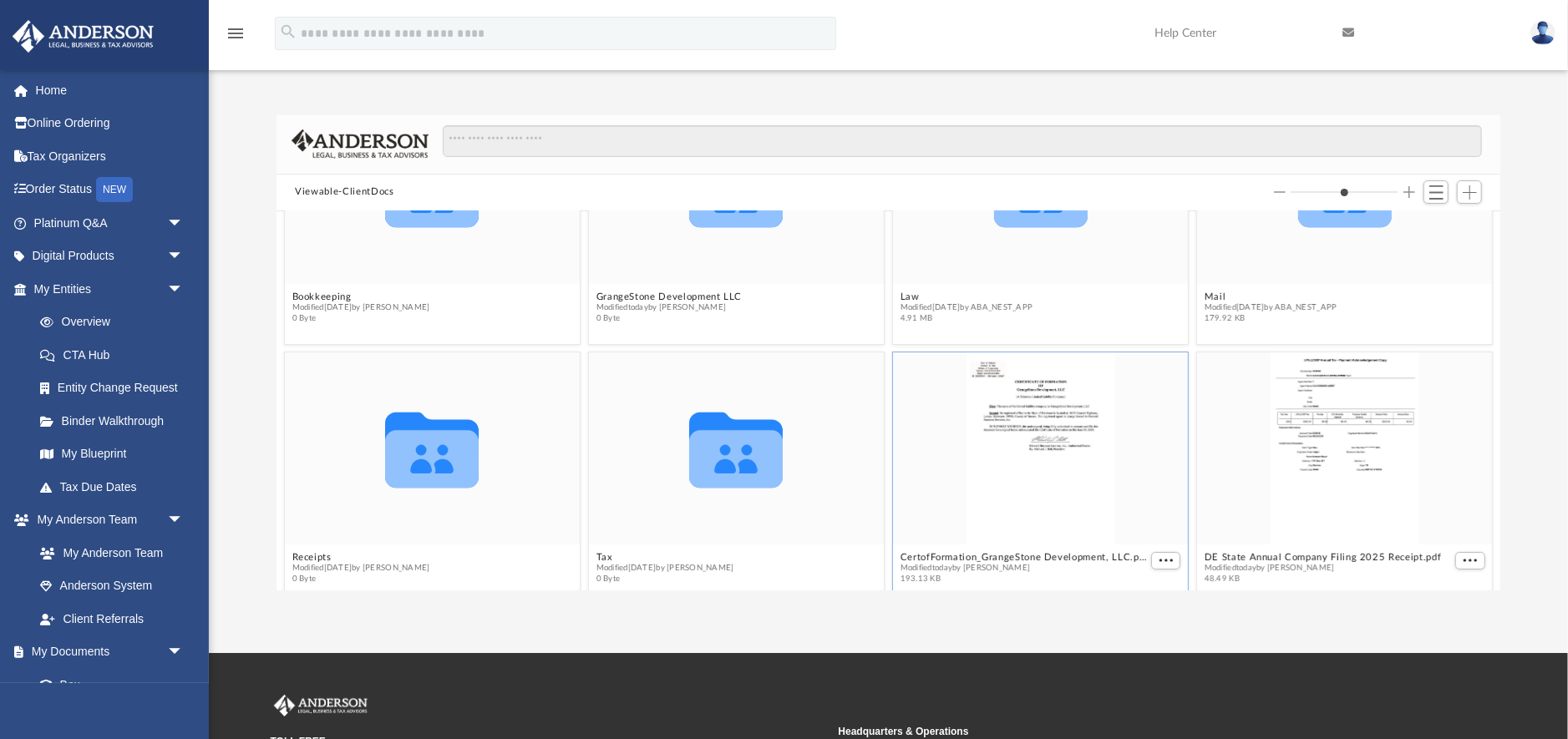
scroll to position [165, 0]
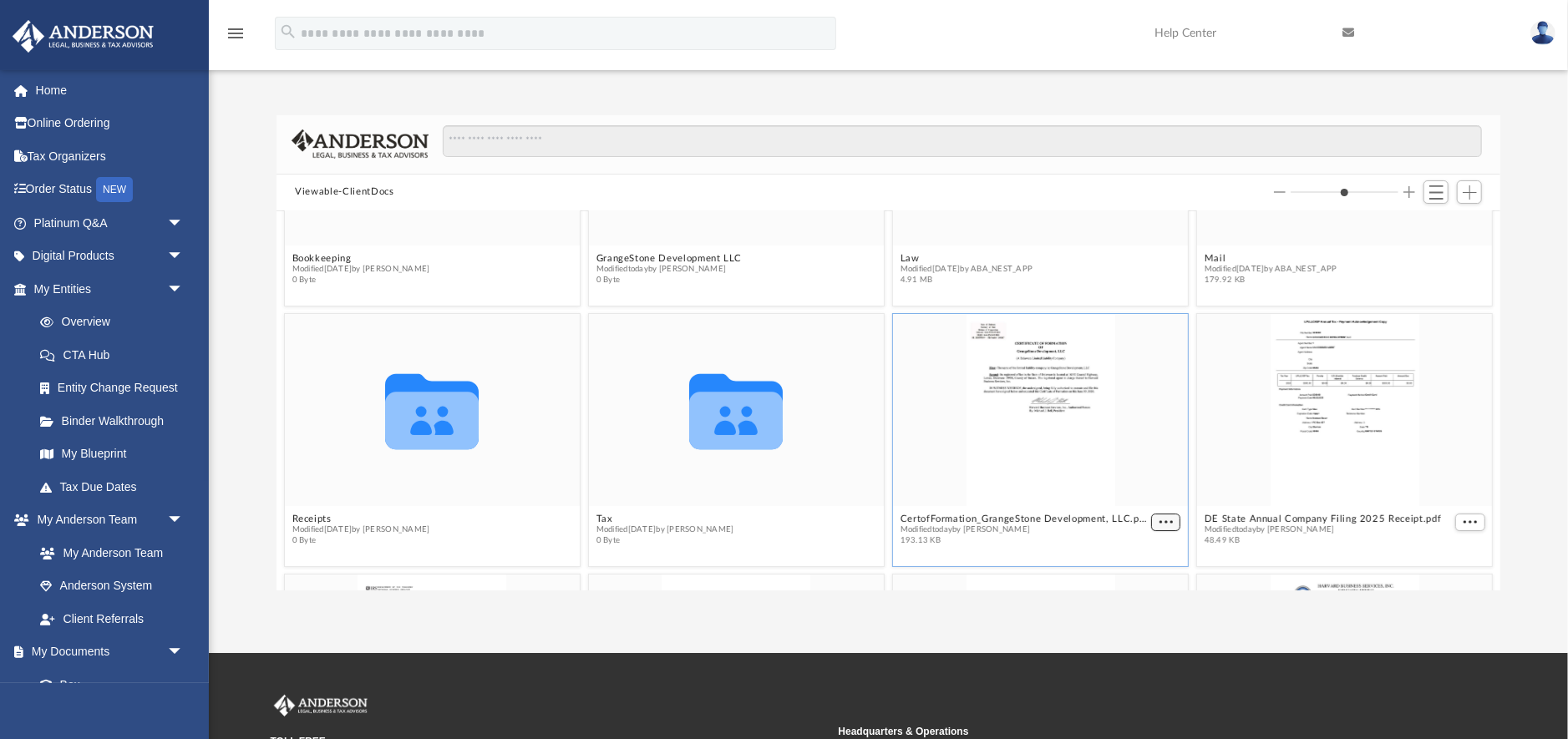
click at [1164, 529] on button "More options" at bounding box center [1166, 521] width 30 height 18
click at [1436, 197] on span "Switch to List View" at bounding box center [1435, 192] width 14 height 14
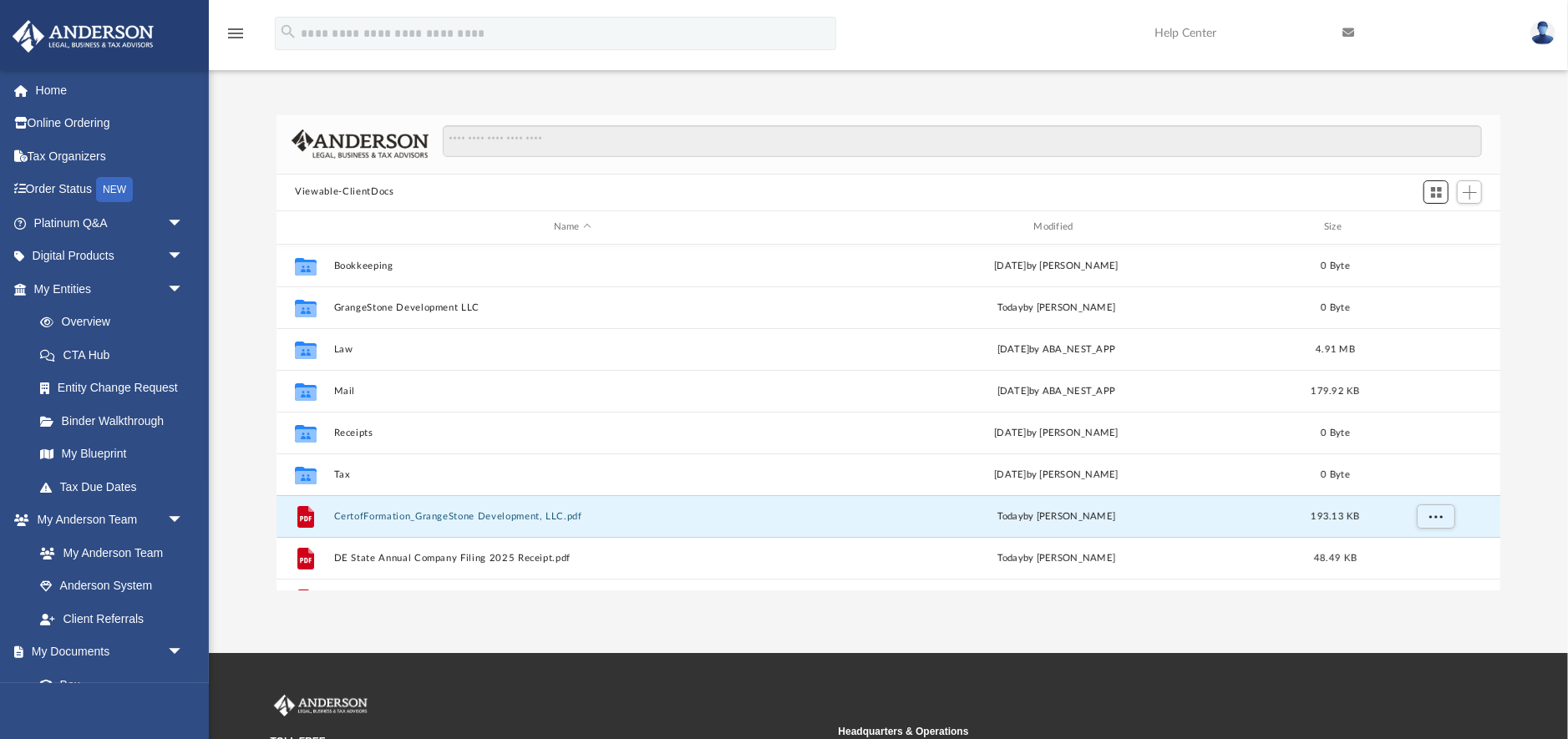
scroll to position [379, 1223]
click at [1527, 219] on div "Difficulty viewing your box folder? You can also access your account directly o…" at bounding box center [887, 353] width 1359 height 475
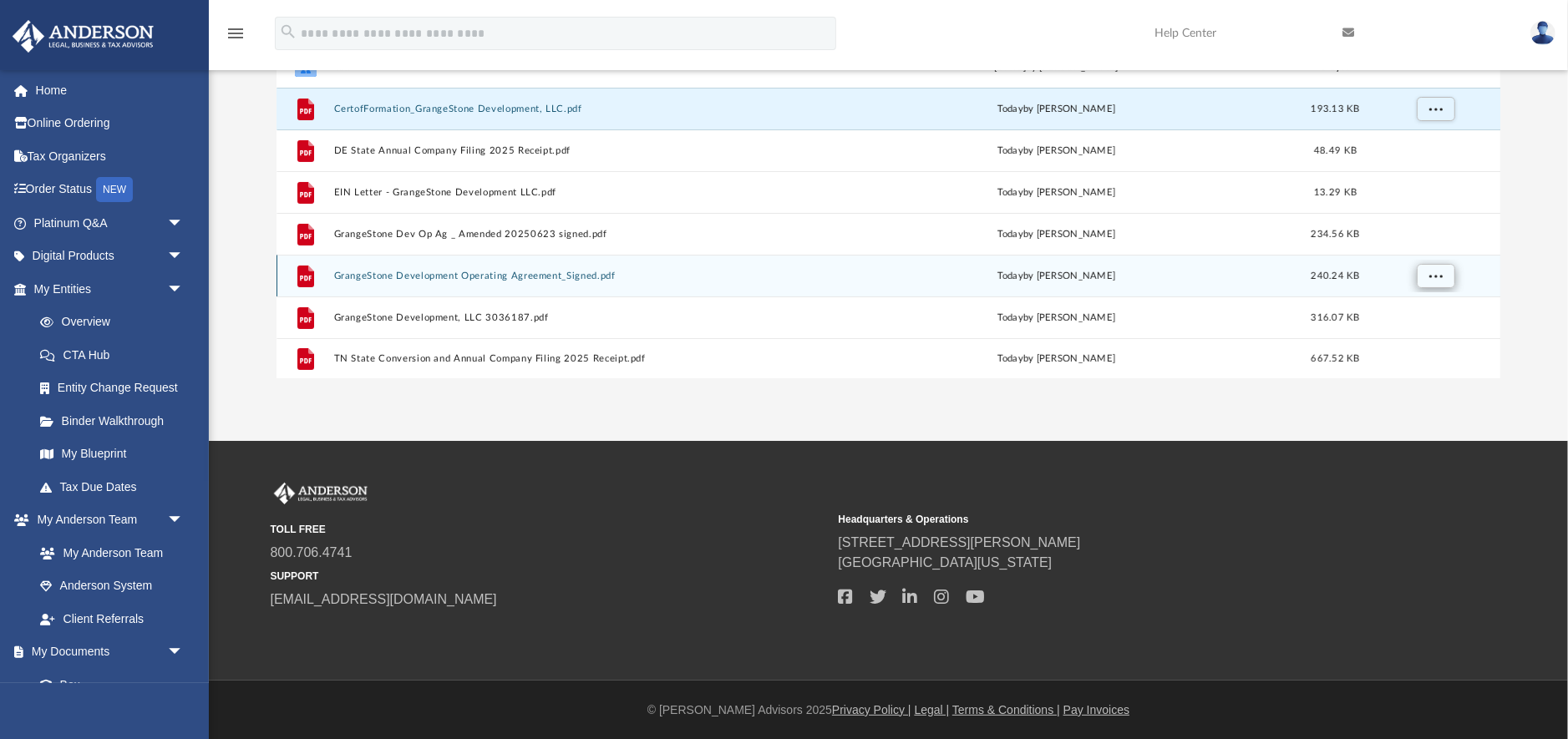
scroll to position [0, 0]
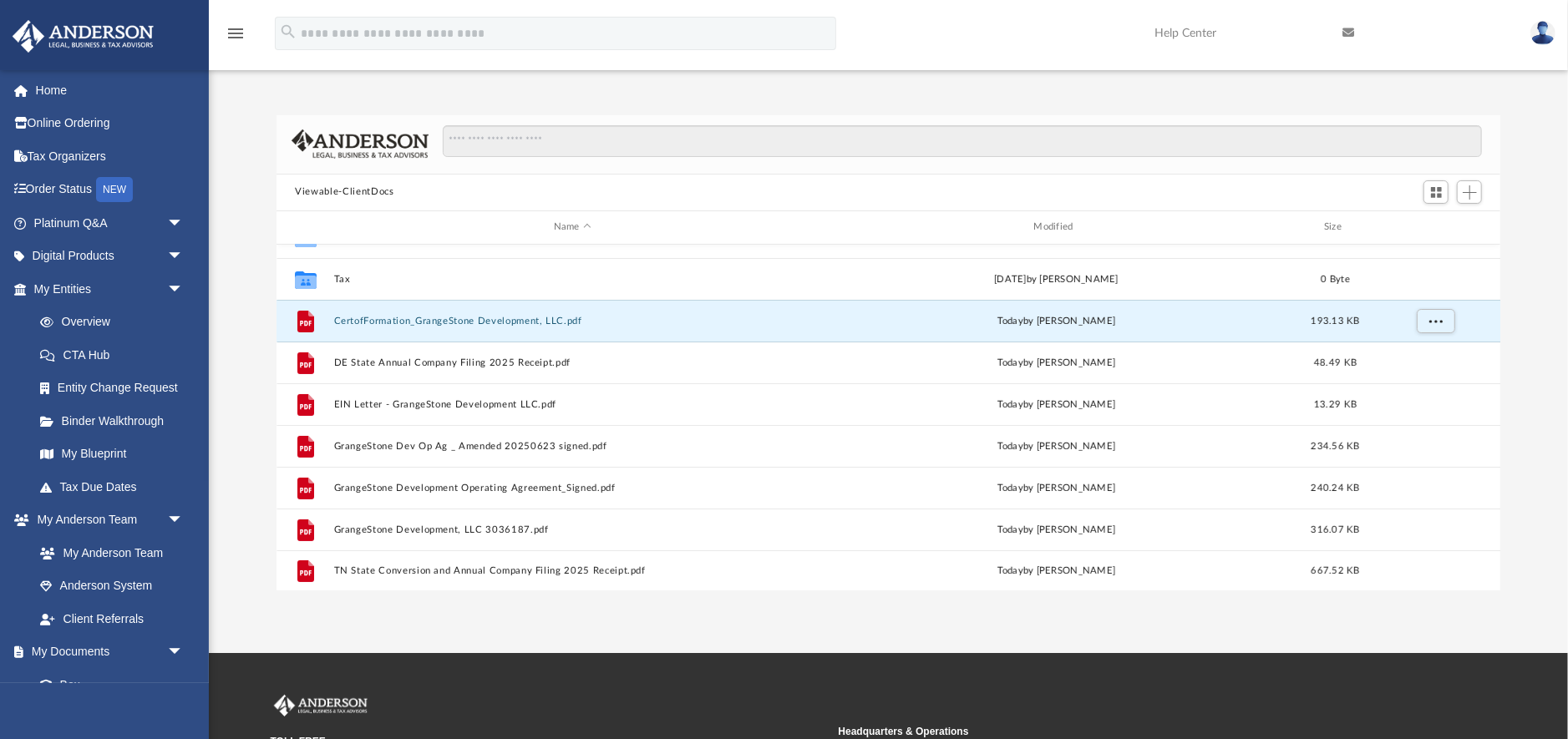
click at [1537, 408] on div "Difficulty viewing your box folder? You can also access your account directly o…" at bounding box center [887, 353] width 1359 height 475
click at [1467, 196] on span "Add" at bounding box center [1469, 192] width 14 height 14
click at [1435, 226] on li "Upload" at bounding box center [1445, 225] width 54 height 18
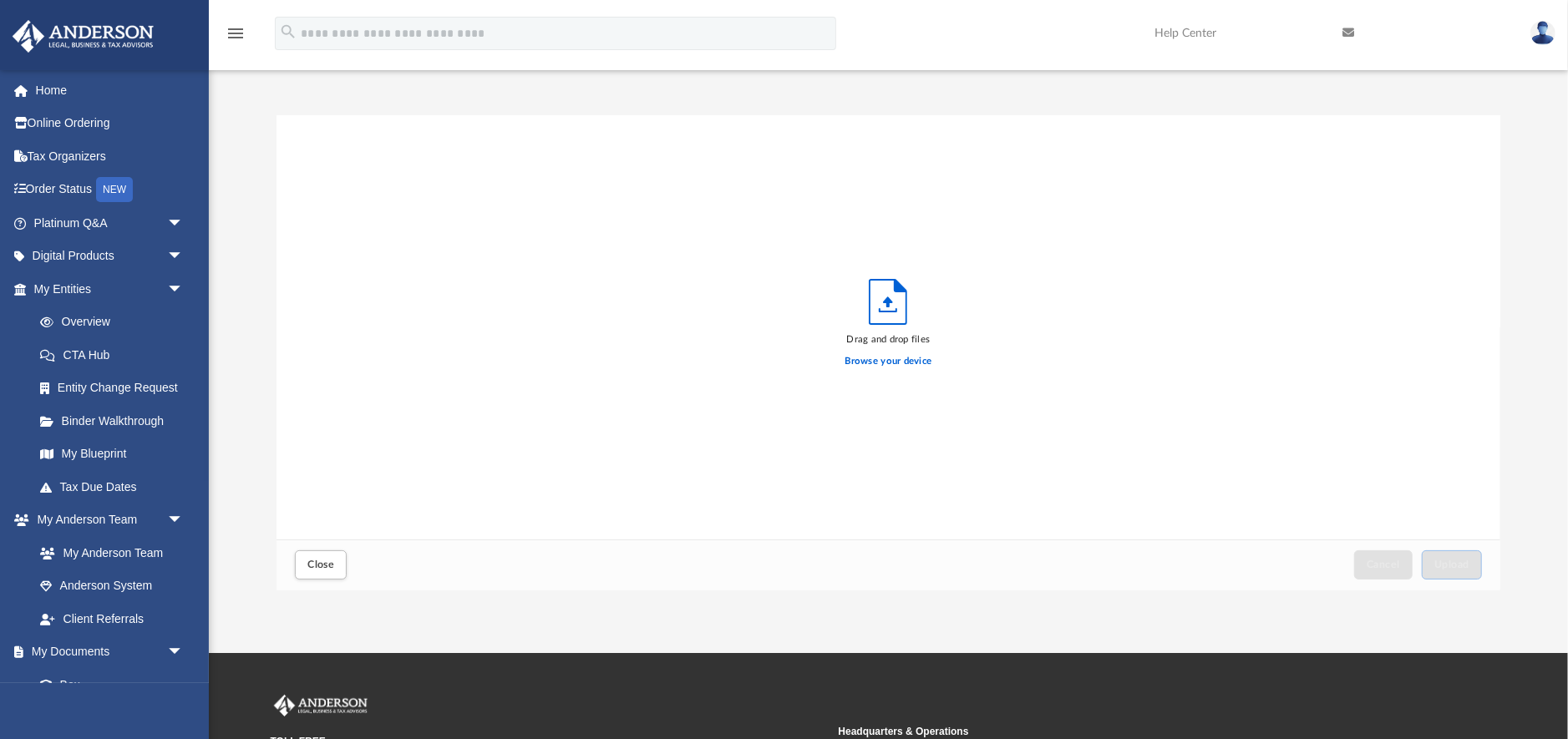
scroll to position [423, 1223]
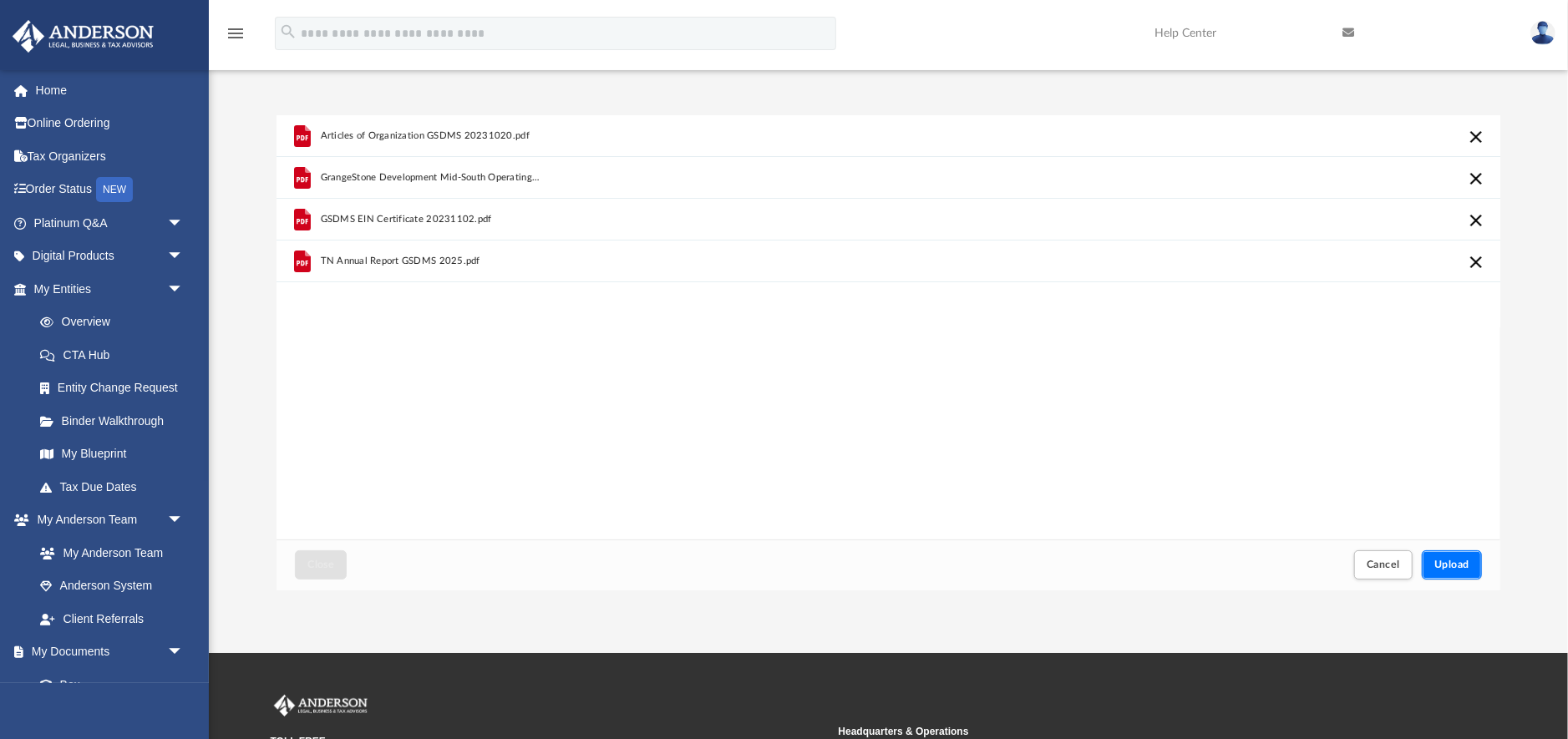
click at [1453, 567] on span "Upload" at bounding box center [1451, 564] width 35 height 10
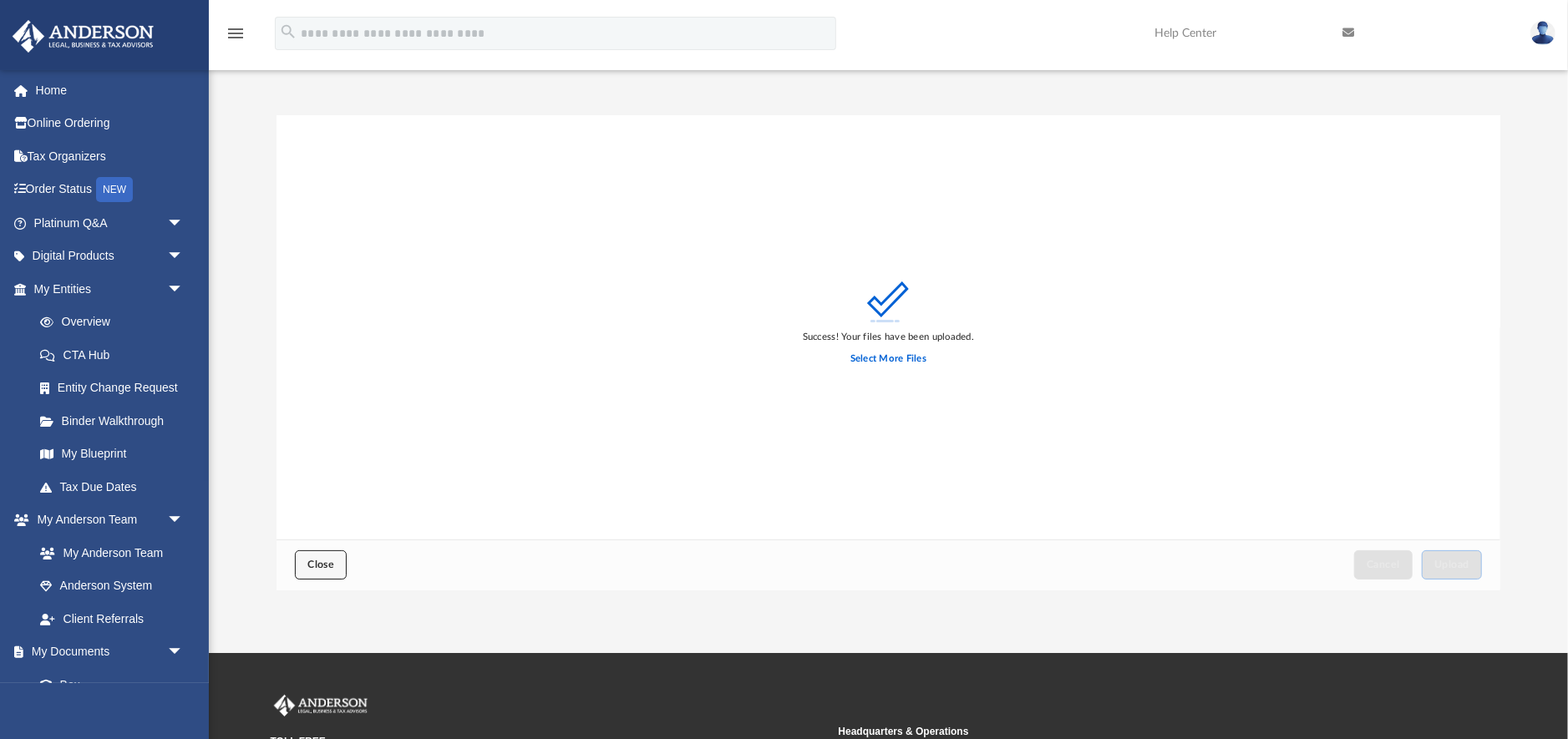
click at [323, 567] on span "Close" at bounding box center [321, 564] width 26 height 10
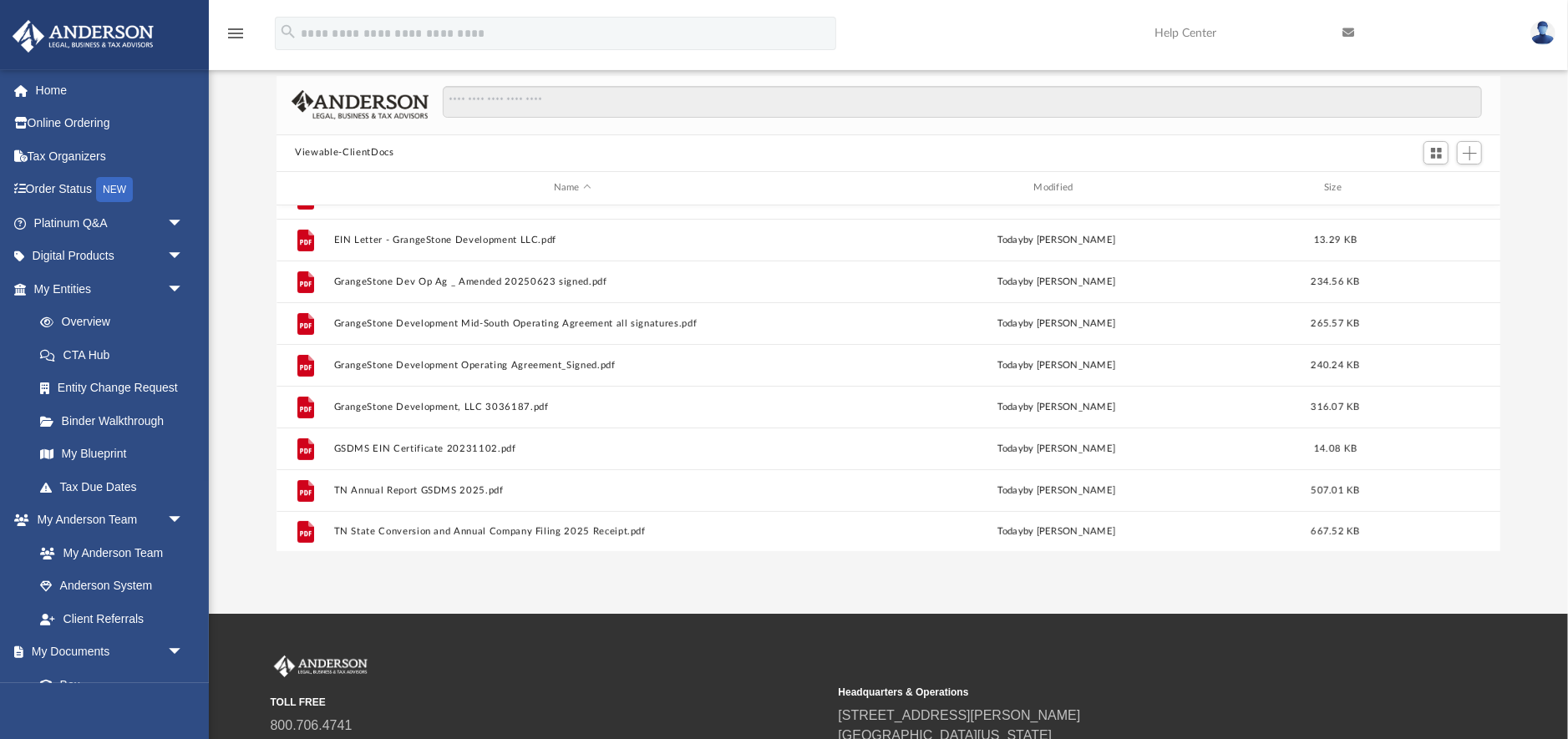
scroll to position [36, 0]
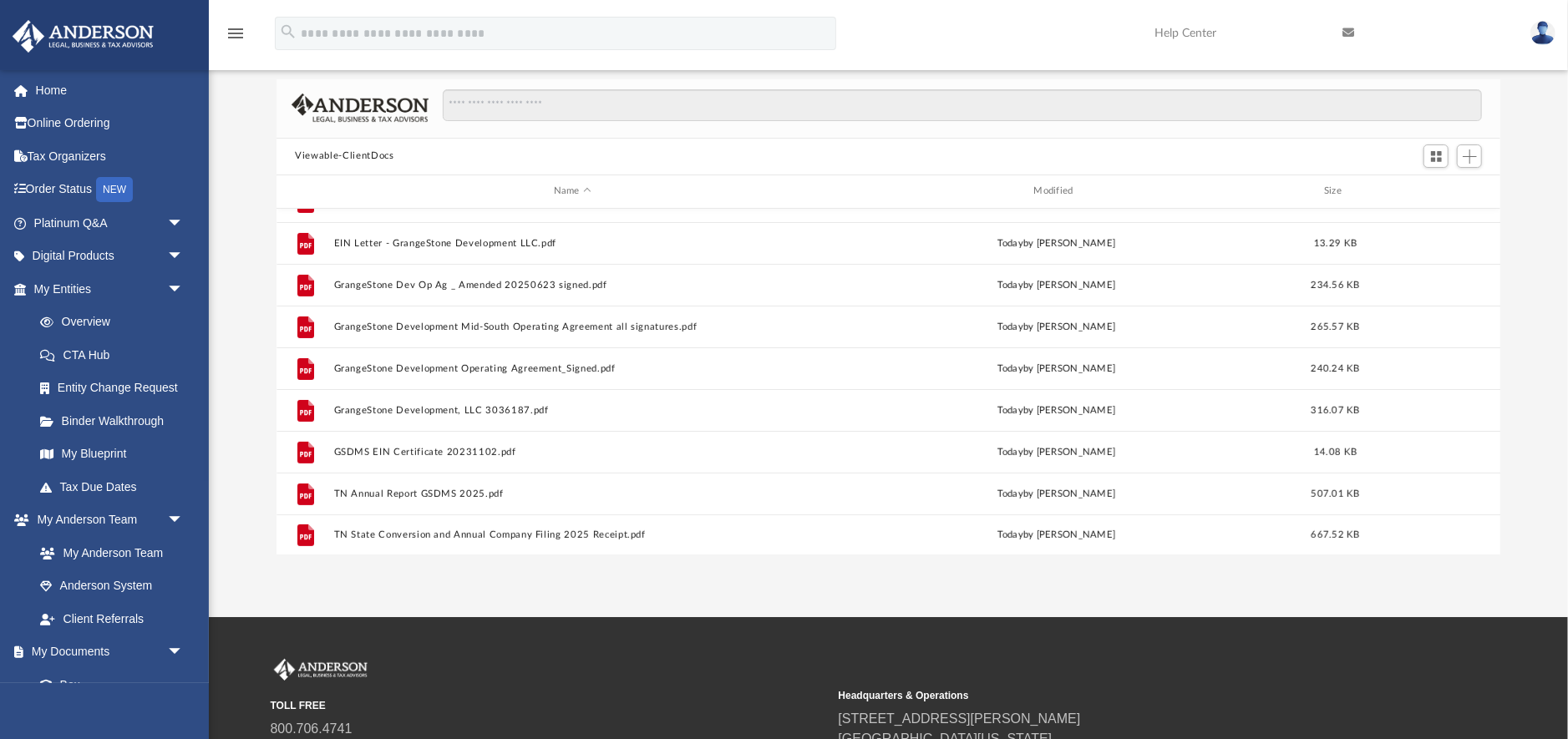
click at [225, 454] on div "Difficulty viewing your box folder? You can also access your account directly o…" at bounding box center [887, 317] width 1359 height 475
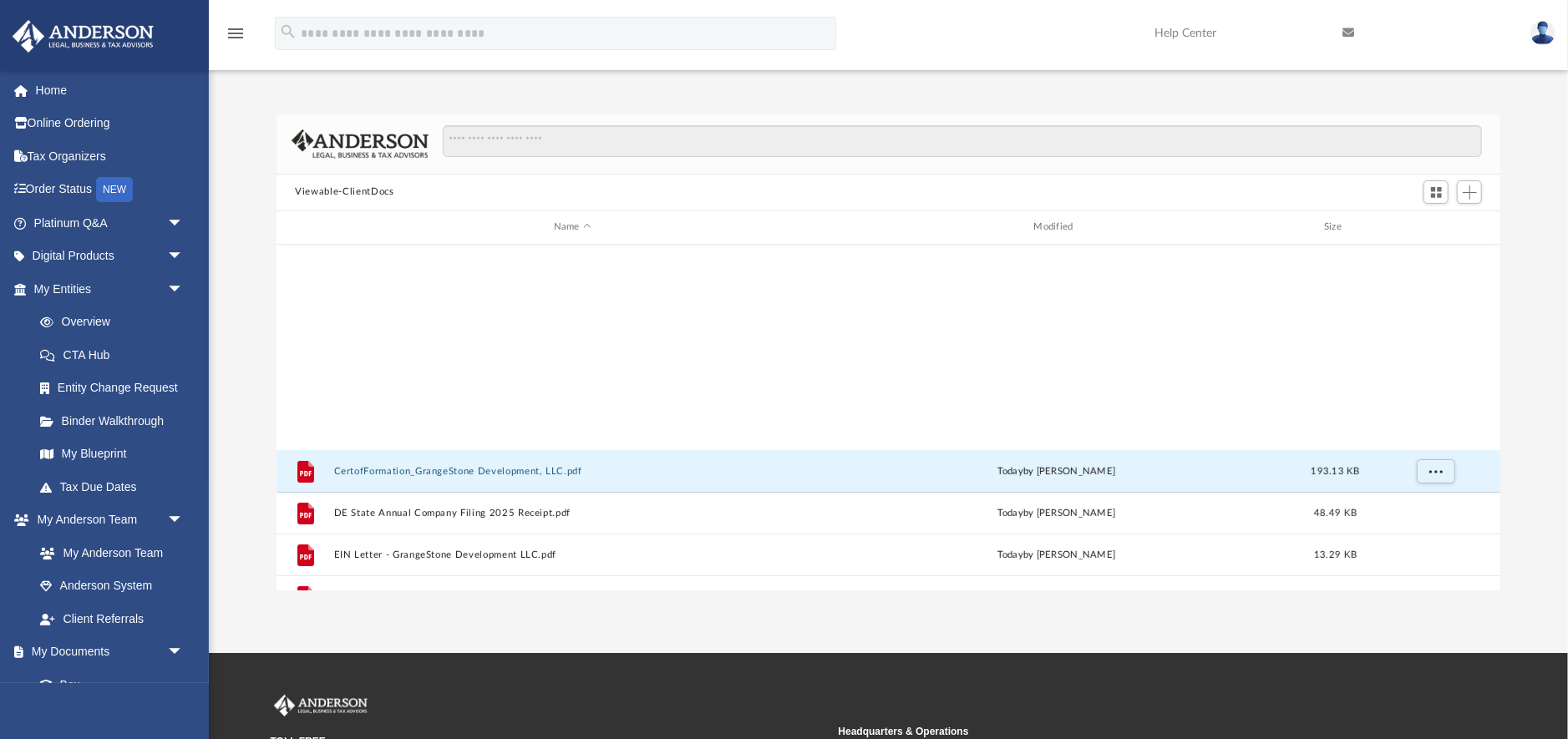
scroll to position [362, 0]
